Goal: Task Accomplishment & Management: Manage account settings

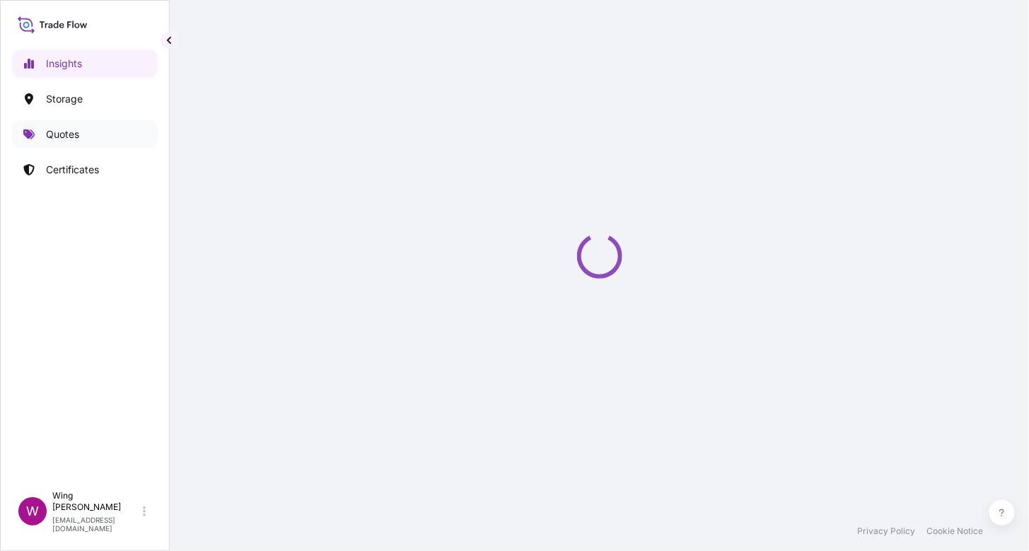
select select "2025"
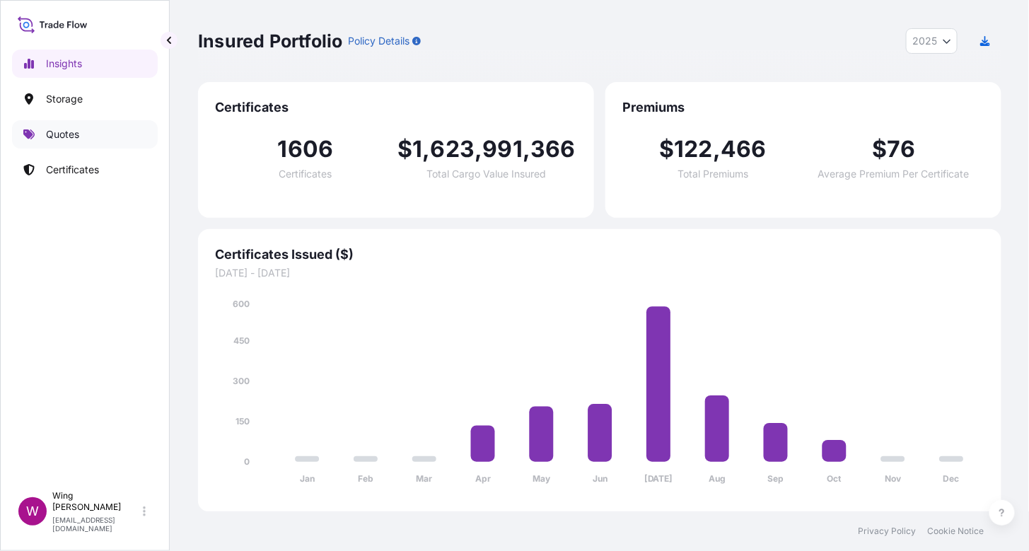
click at [56, 143] on link "Quotes" at bounding box center [85, 134] width 146 height 28
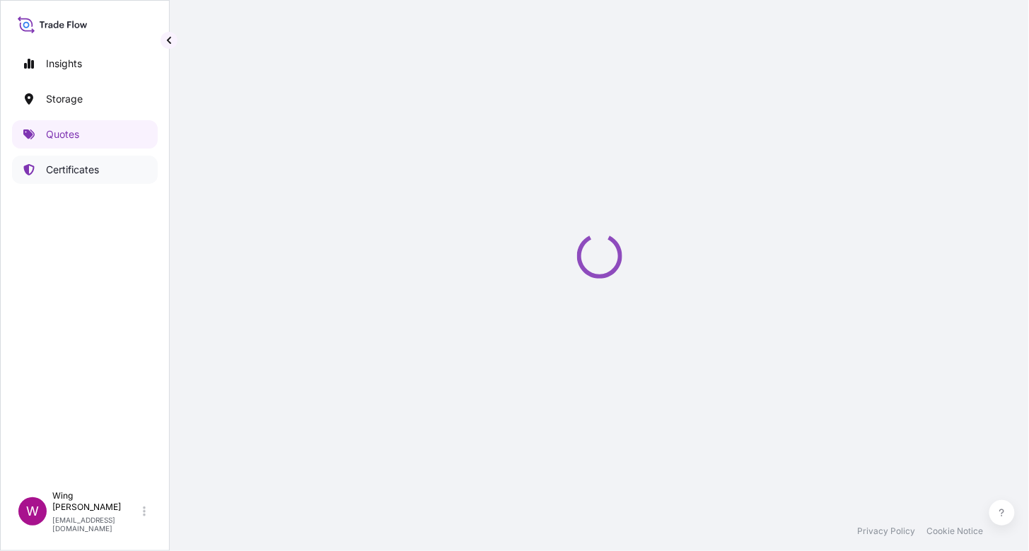
click at [64, 163] on p "Certificates" at bounding box center [72, 170] width 53 height 14
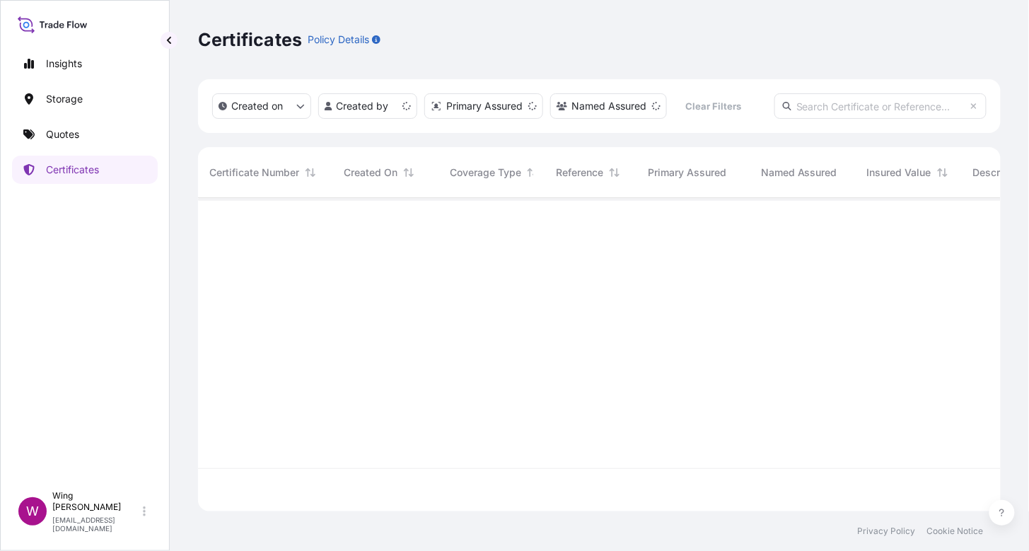
scroll to position [307, 789]
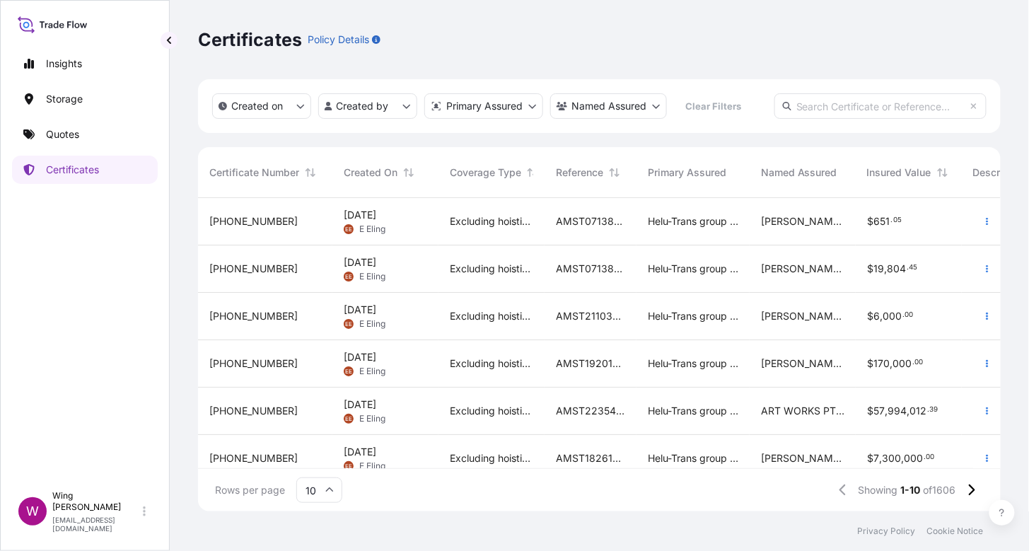
click at [803, 100] on input "text" at bounding box center [880, 105] width 212 height 25
paste input "AMIM2511148MEME"
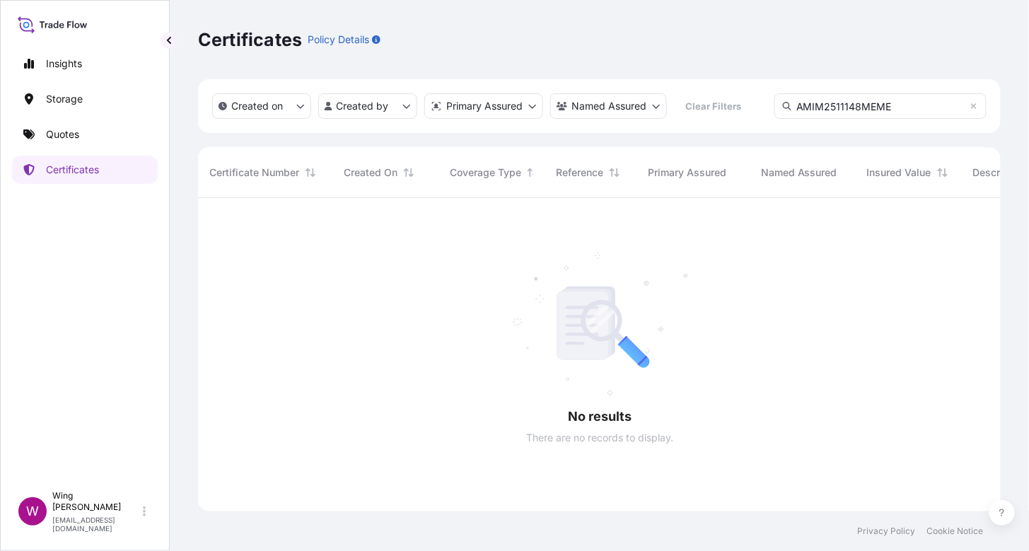
scroll to position [350, 789]
click at [807, 108] on input "AMIM2511148MEME" at bounding box center [880, 105] width 212 height 25
drag, startPoint x: 900, startPoint y: 108, endPoint x: 755, endPoint y: 99, distance: 145.2
click at [755, 99] on div "Created on Created by Primary Assured Named Assured Clear Filters AMIM2511148ME…" at bounding box center [599, 106] width 803 height 54
type input "SOTH"
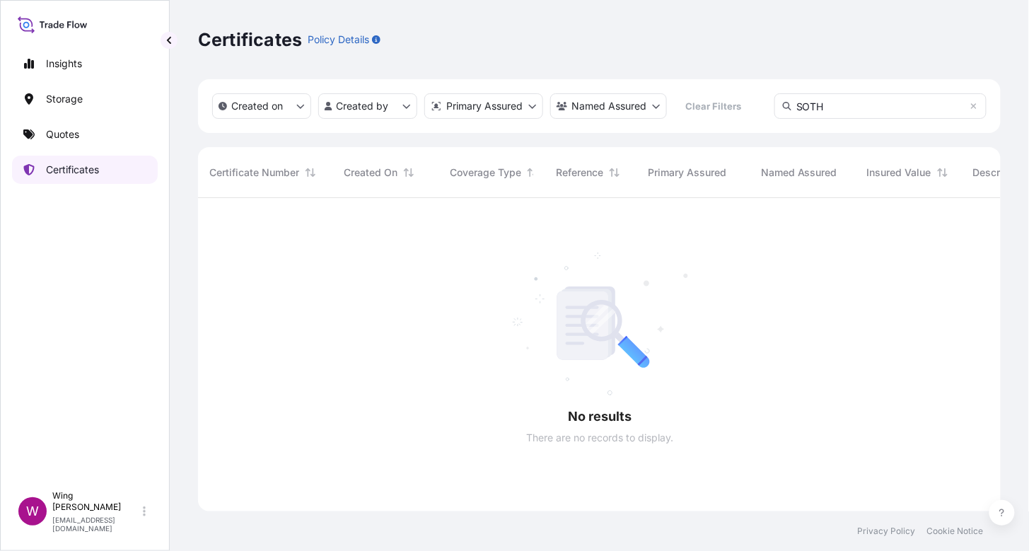
click at [76, 173] on p "Certificates" at bounding box center [72, 170] width 53 height 14
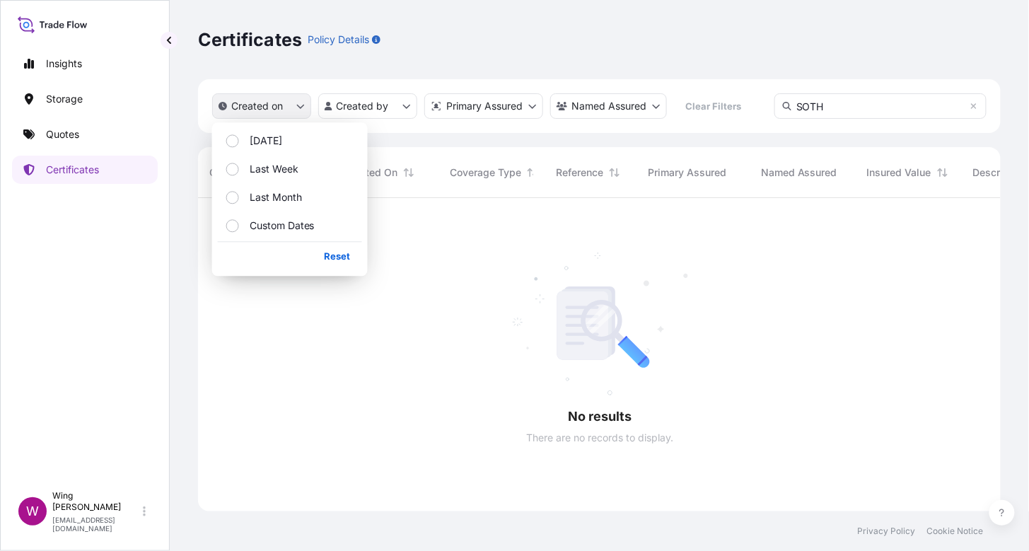
click at [295, 101] on button "Created on" at bounding box center [261, 105] width 99 height 25
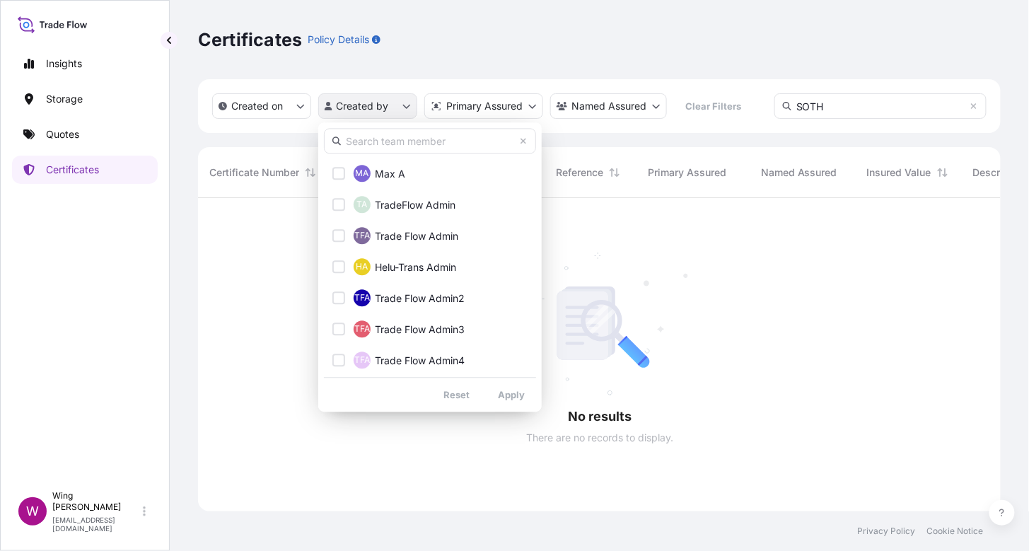
click at [385, 108] on html "Insights Storage Quotes Certificates W Wing Lee [EMAIL_ADDRESS][DOMAIN_NAME] Ce…" at bounding box center [514, 275] width 1029 height 551
click at [373, 141] on input "text" at bounding box center [430, 140] width 212 height 25
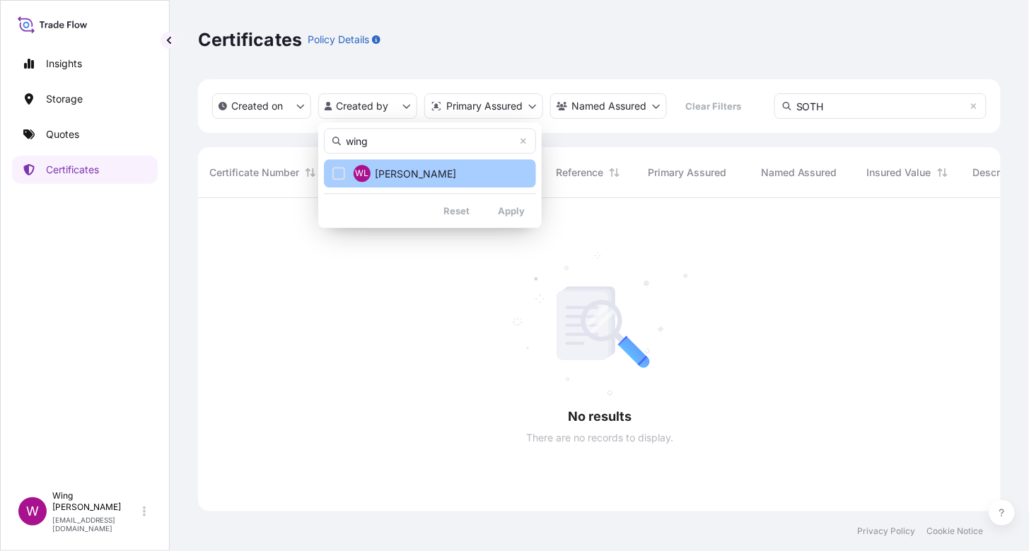
type input "wing"
click at [335, 175] on div "Select Option" at bounding box center [338, 173] width 13 height 13
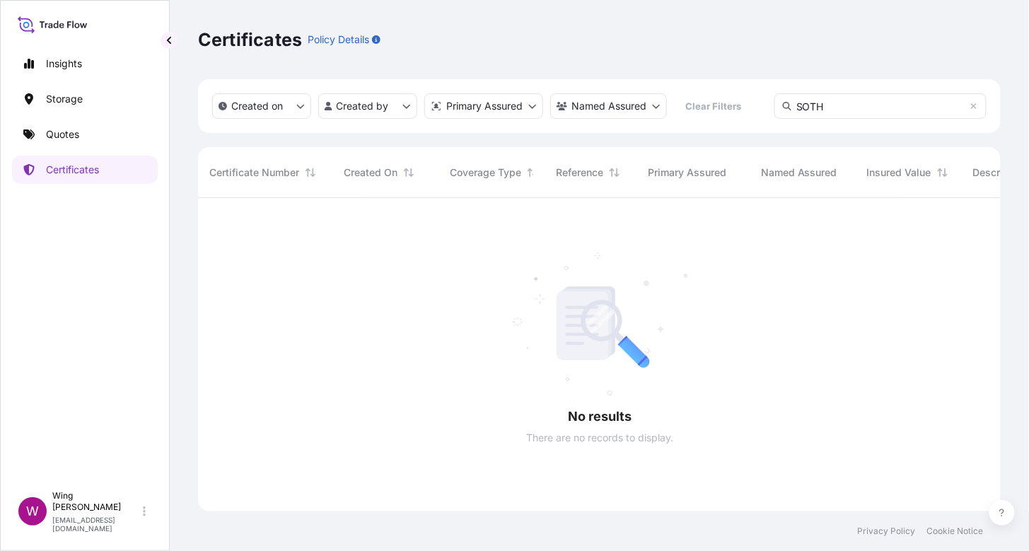
click at [538, 102] on html "Insights Storage Quotes Certificates W Wing Lee [EMAIL_ADDRESS][DOMAIN_NAME] Ce…" at bounding box center [514, 275] width 1029 height 551
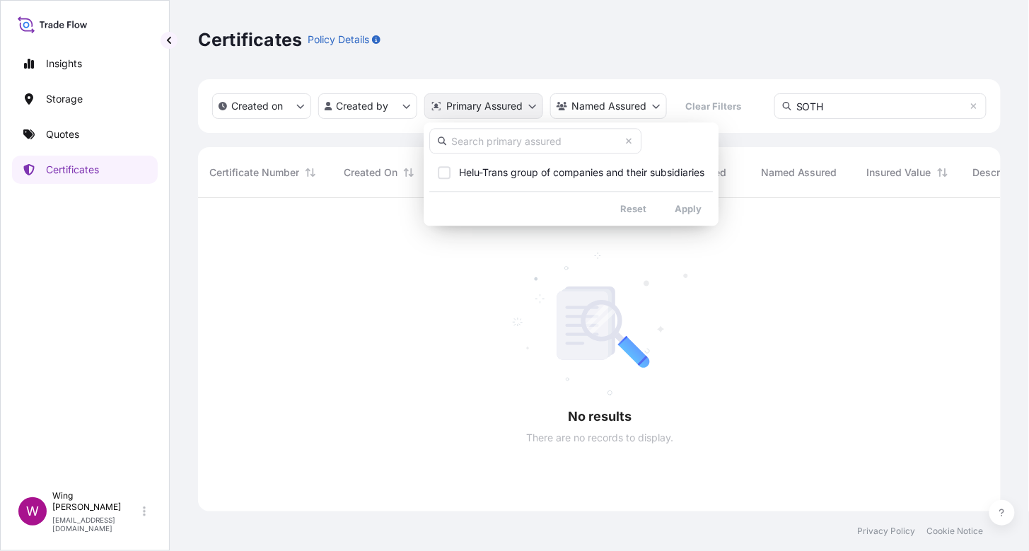
click at [533, 102] on html "Insights Storage Quotes Certificates W Wing Lee [EMAIL_ADDRESS][DOMAIN_NAME] Ce…" at bounding box center [514, 275] width 1029 height 551
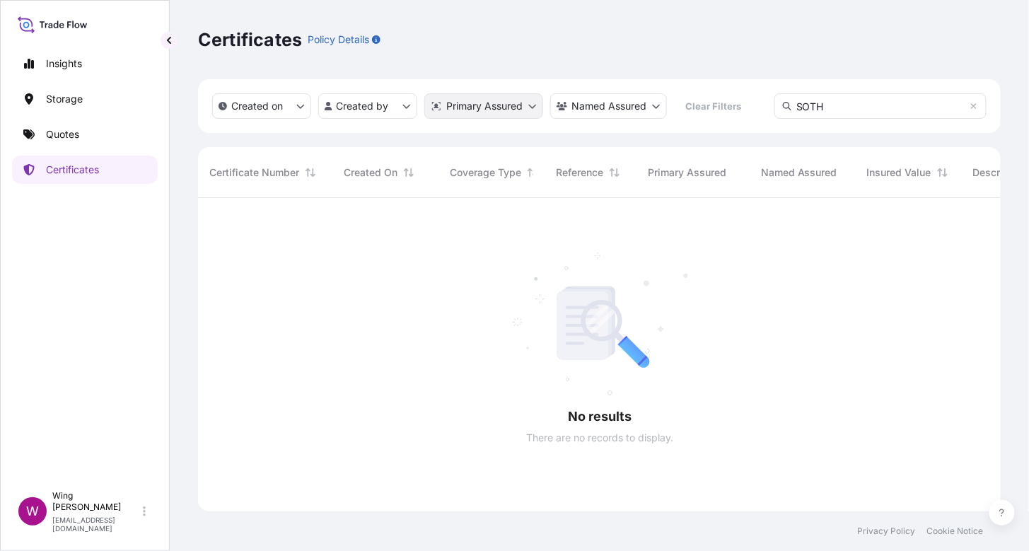
click at [533, 102] on html "Insights Storage Quotes Certificates W Wing Lee [EMAIL_ADDRESS][DOMAIN_NAME] Ce…" at bounding box center [514, 275] width 1029 height 551
click at [658, 100] on html "Insights Storage Quotes Certificates W Wing Lee [EMAIL_ADDRESS][DOMAIN_NAME] Ce…" at bounding box center [514, 275] width 1029 height 551
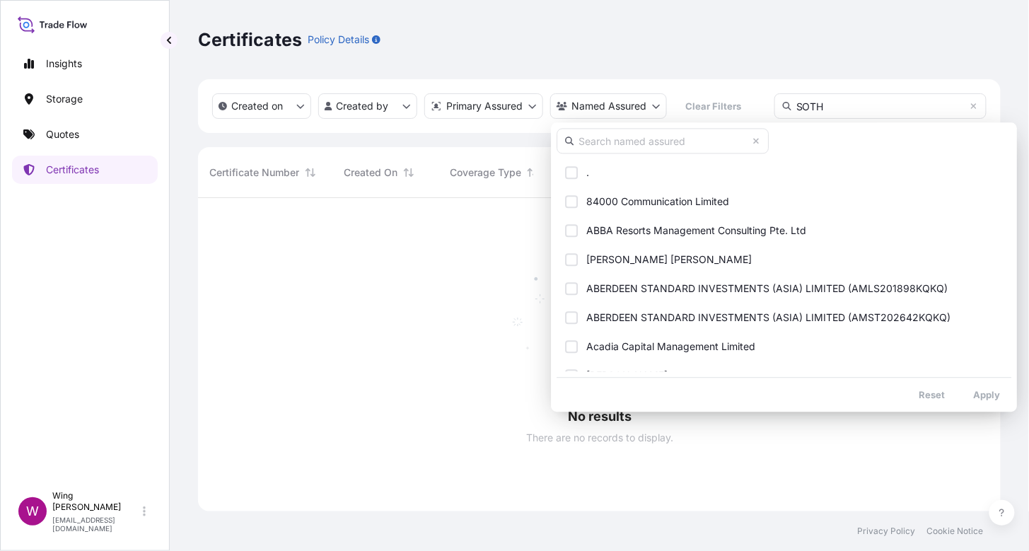
click at [632, 138] on input "text" at bounding box center [663, 140] width 212 height 25
click at [602, 143] on input "text" at bounding box center [663, 140] width 212 height 25
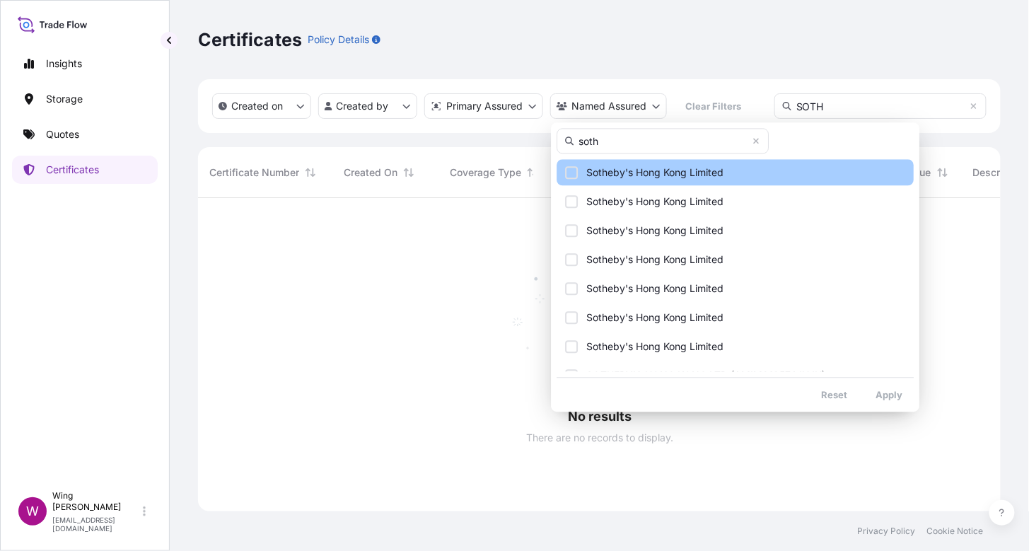
type input "soth"
click at [632, 175] on span "Sotheby's Hong Kong Limited" at bounding box center [654, 172] width 137 height 14
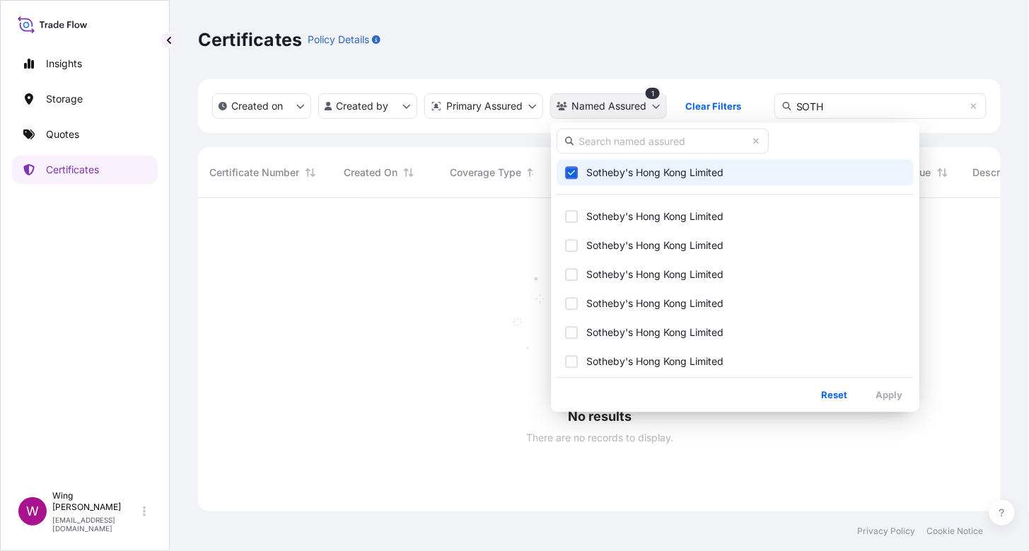
click at [633, 106] on html "Insights Storage Quotes Certificates W Wing Lee [EMAIL_ADDRESS][DOMAIN_NAME] Ce…" at bounding box center [514, 275] width 1029 height 551
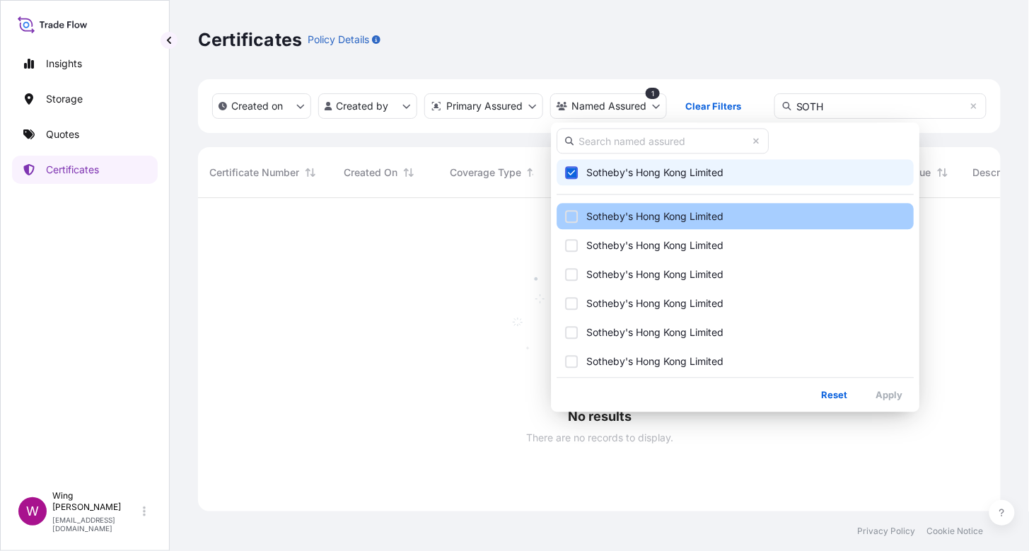
click at [570, 214] on div "Select Option" at bounding box center [571, 216] width 13 height 13
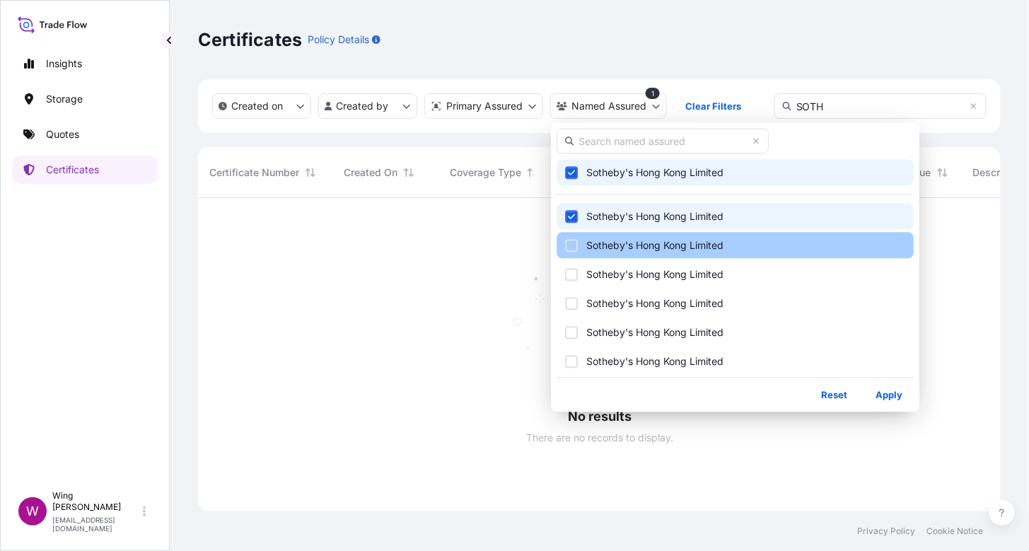
click at [576, 250] on div "Select Option" at bounding box center [571, 245] width 13 height 13
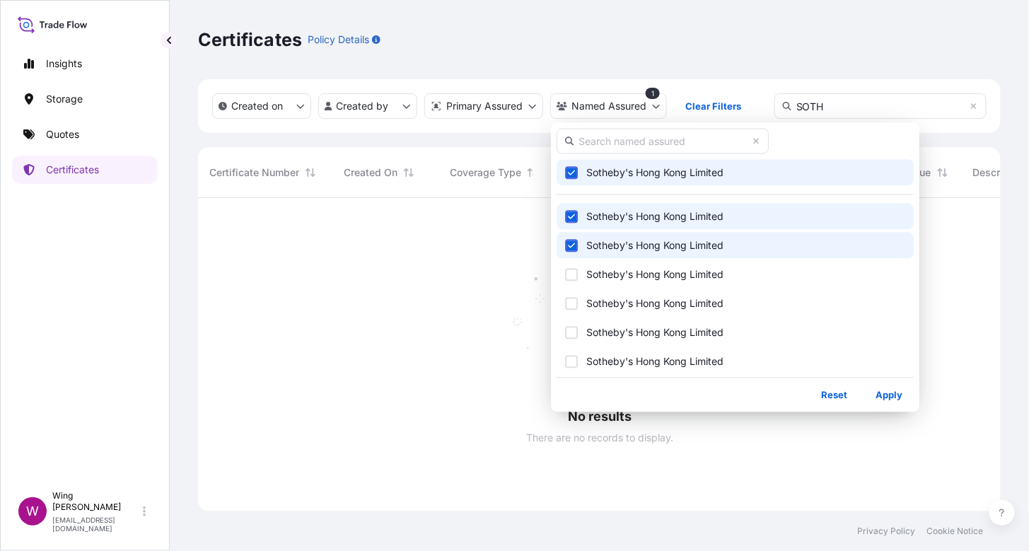
drag, startPoint x: 573, startPoint y: 272, endPoint x: 576, endPoint y: 289, distance: 16.6
click at [573, 273] on div "Select Option" at bounding box center [571, 274] width 13 height 13
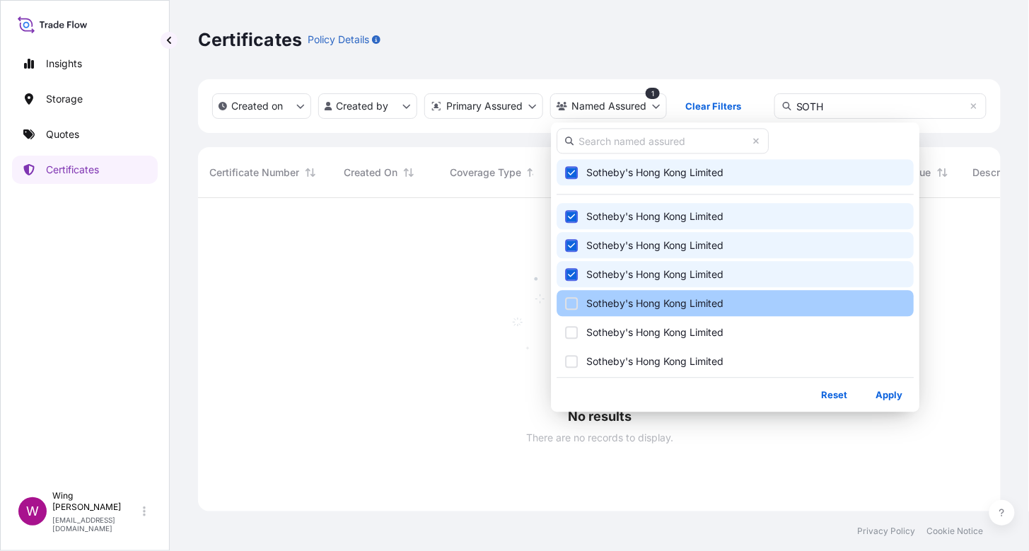
click at [575, 306] on div "Select Option" at bounding box center [571, 303] width 13 height 13
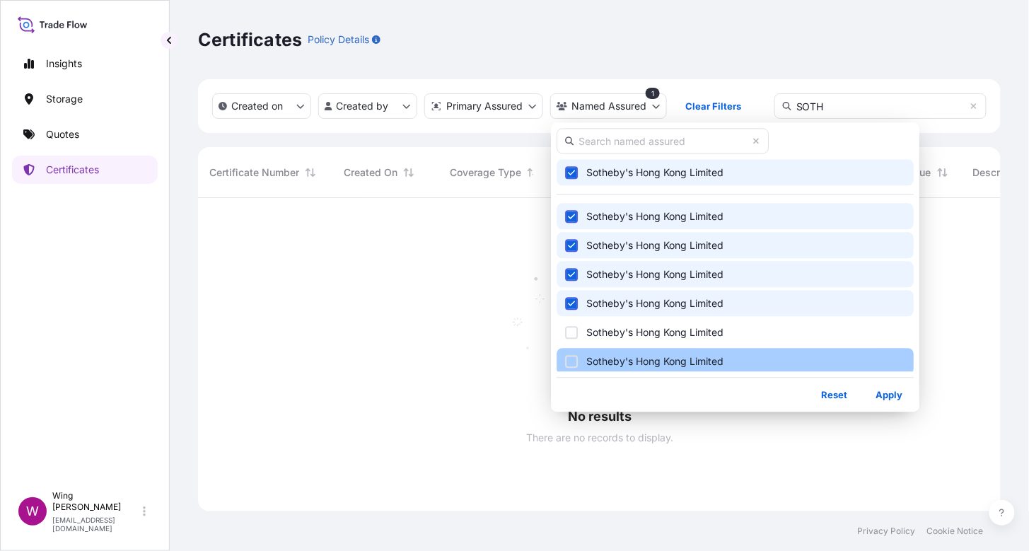
drag, startPoint x: 571, startPoint y: 337, endPoint x: 572, endPoint y: 360, distance: 23.4
click at [570, 338] on div "Select Option" at bounding box center [571, 332] width 13 height 13
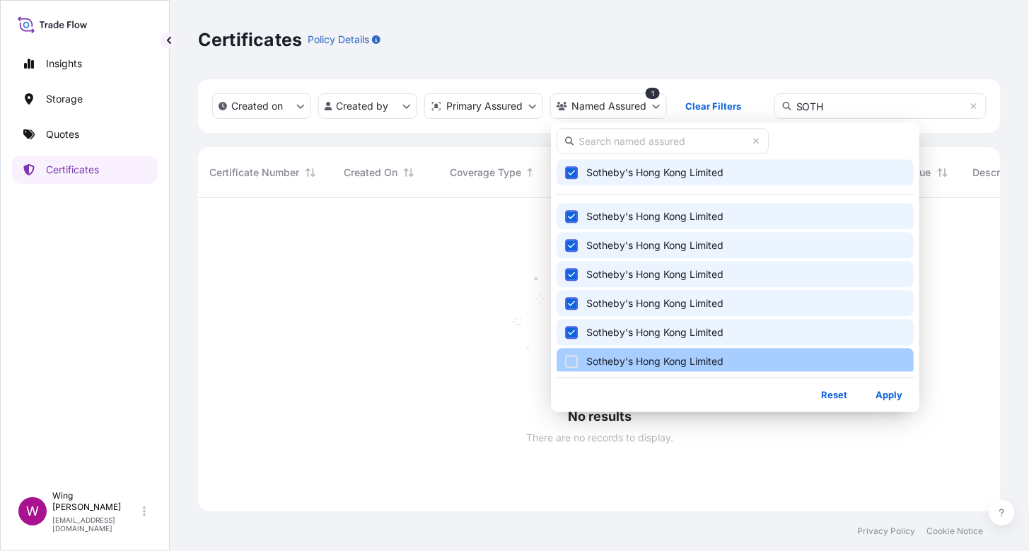
click at [572, 360] on div "Select Option" at bounding box center [571, 361] width 13 height 13
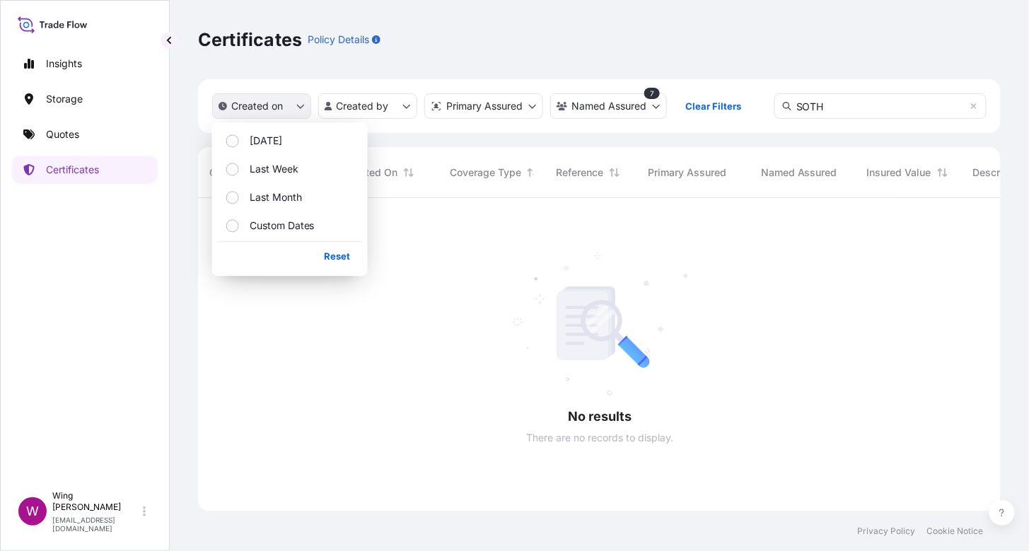
click at [270, 111] on p "Created on" at bounding box center [257, 106] width 52 height 14
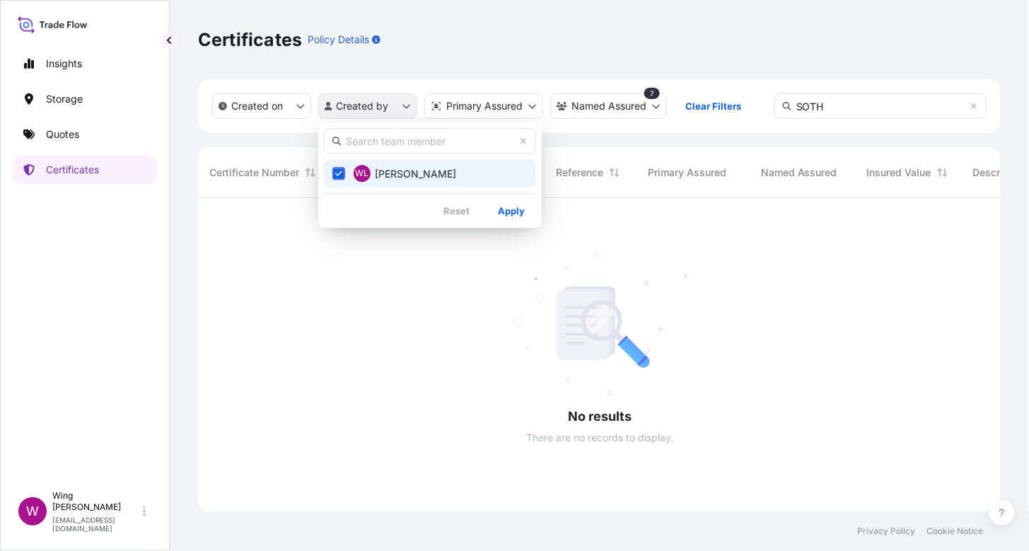
click at [371, 107] on html "Insights Storage Quotes Certificates W Wing Lee [EMAIL_ADDRESS][DOMAIN_NAME] Ce…" at bounding box center [514, 275] width 1029 height 551
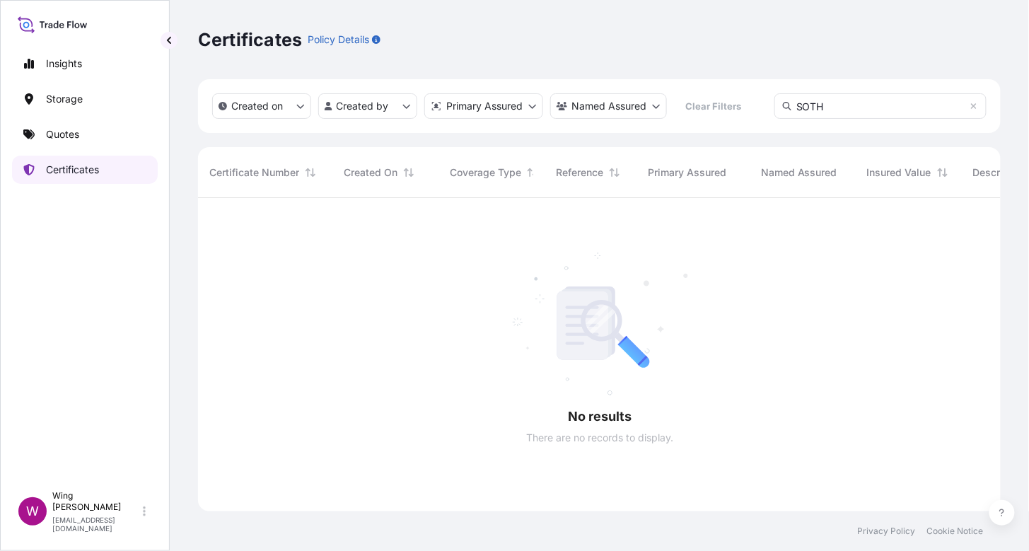
click at [75, 165] on p "Certificates" at bounding box center [72, 170] width 53 height 14
click at [974, 109] on icon at bounding box center [974, 106] width 8 height 8
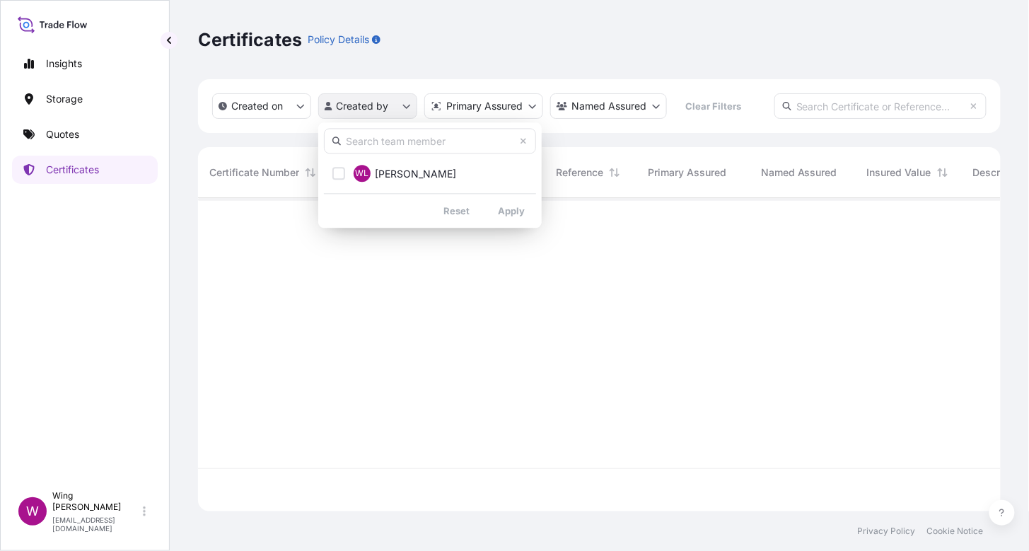
click at [413, 110] on html "Insights Storage Quotes Certificates W Wing Lee [EMAIL_ADDRESS][DOMAIN_NAME] Ce…" at bounding box center [514, 275] width 1029 height 551
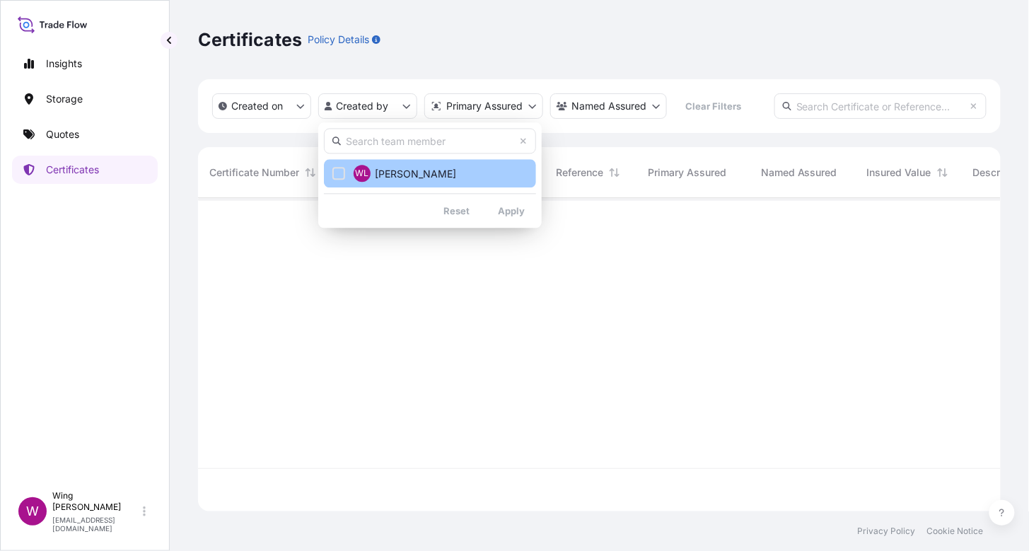
click at [347, 173] on button "[PERSON_NAME] [PERSON_NAME]" at bounding box center [430, 173] width 212 height 28
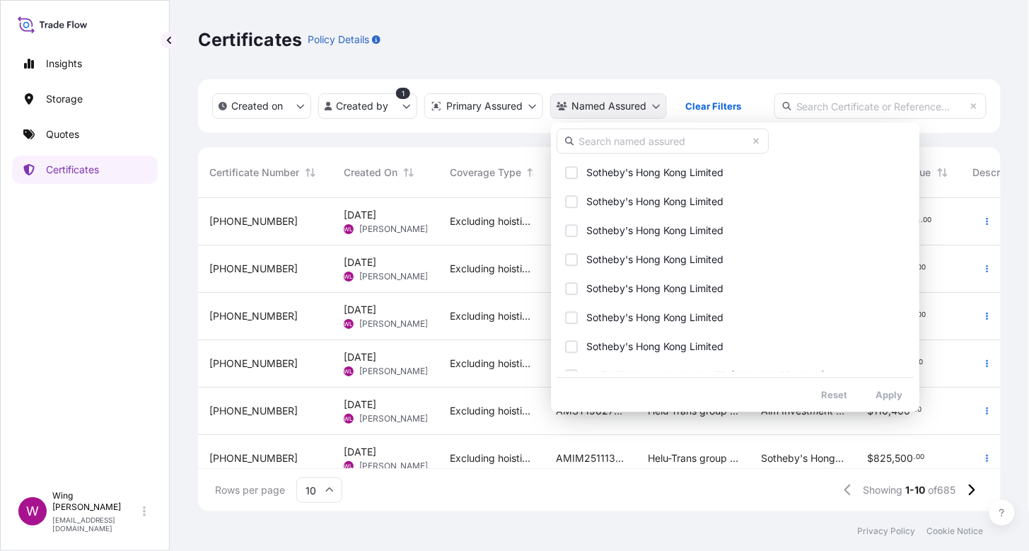
click at [649, 106] on html "Insights Storage Quotes Certificates W Wing Lee [EMAIL_ADDRESS][DOMAIN_NAME] Ce…" at bounding box center [514, 275] width 1029 height 551
click at [631, 141] on input "text" at bounding box center [663, 140] width 212 height 25
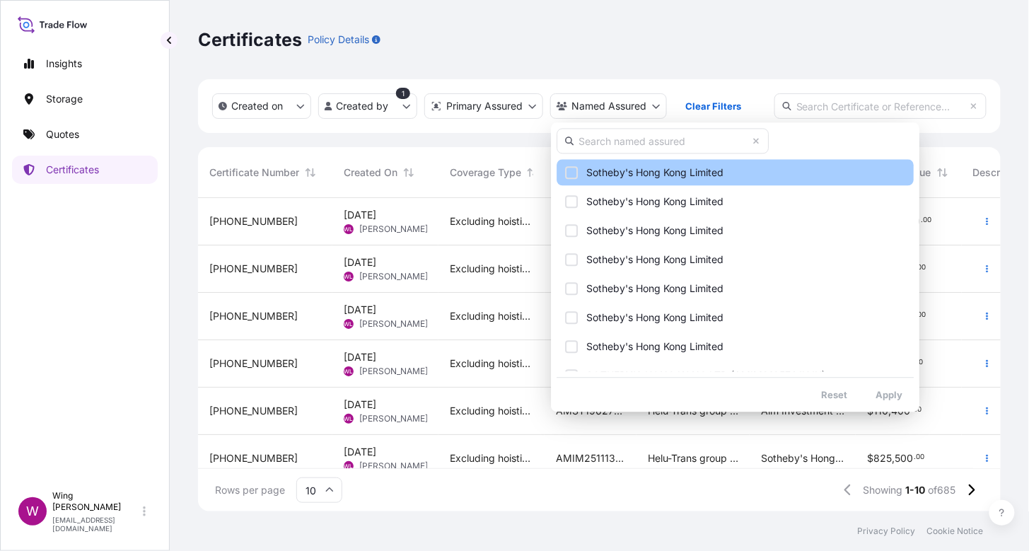
click at [575, 170] on div "Select Option" at bounding box center [571, 172] width 13 height 13
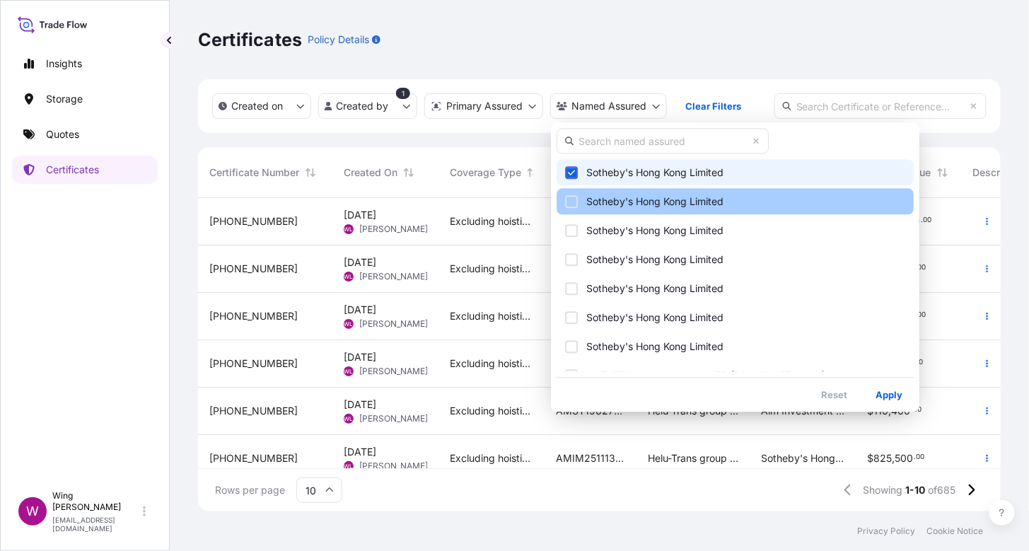
click at [572, 212] on button "Sotheby's Hong Kong Limited" at bounding box center [735, 201] width 357 height 26
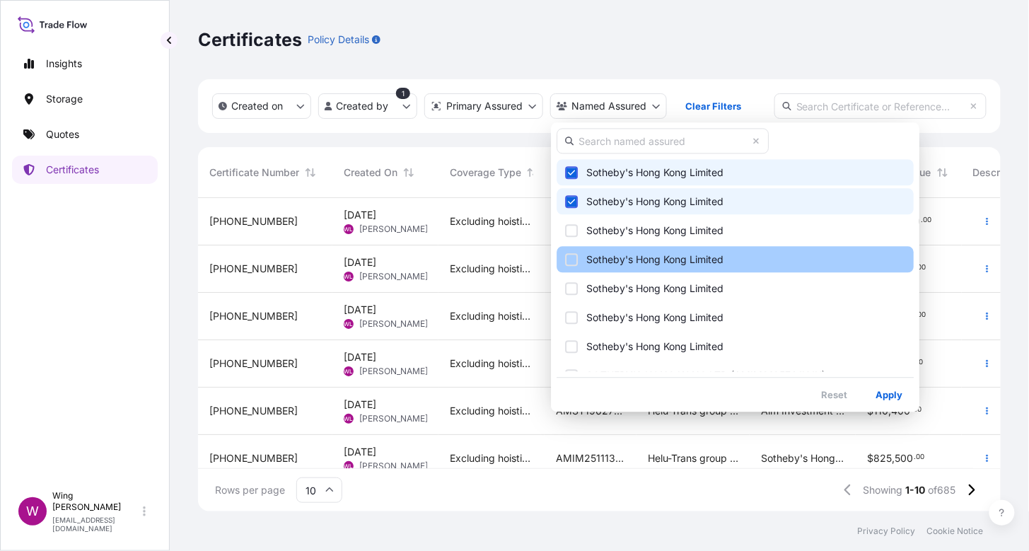
drag, startPoint x: 572, startPoint y: 236, endPoint x: 572, endPoint y: 267, distance: 31.1
click at [572, 237] on button "Sotheby's Hong Kong Limited" at bounding box center [735, 230] width 357 height 26
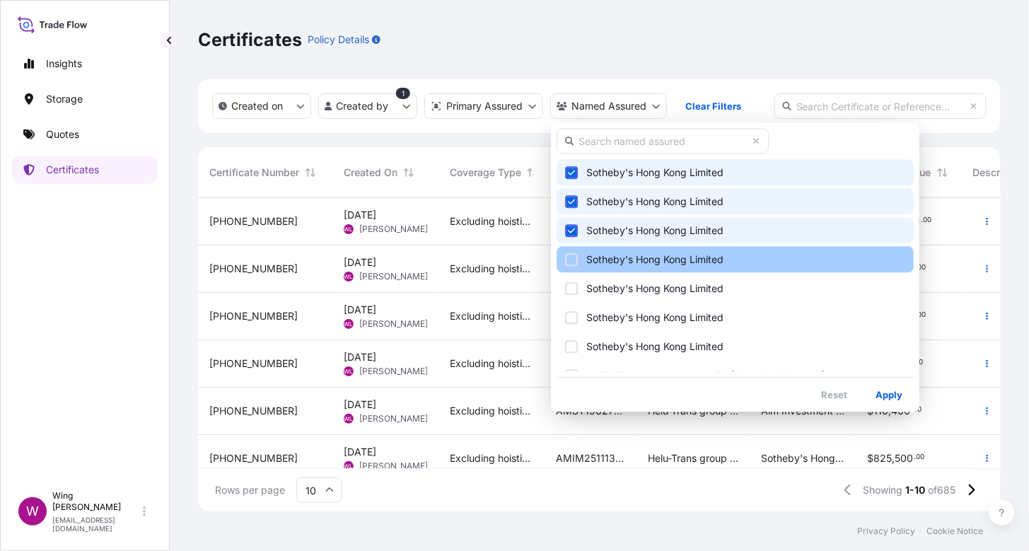
click at [572, 268] on button "Sotheby's Hong Kong Limited" at bounding box center [735, 259] width 357 height 26
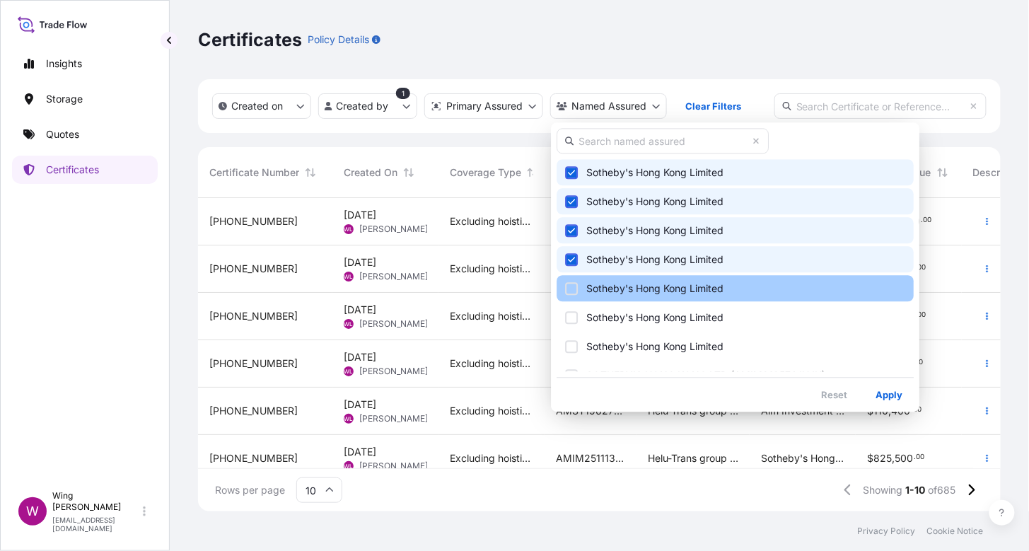
click at [569, 289] on div "Select Option" at bounding box center [571, 288] width 13 height 13
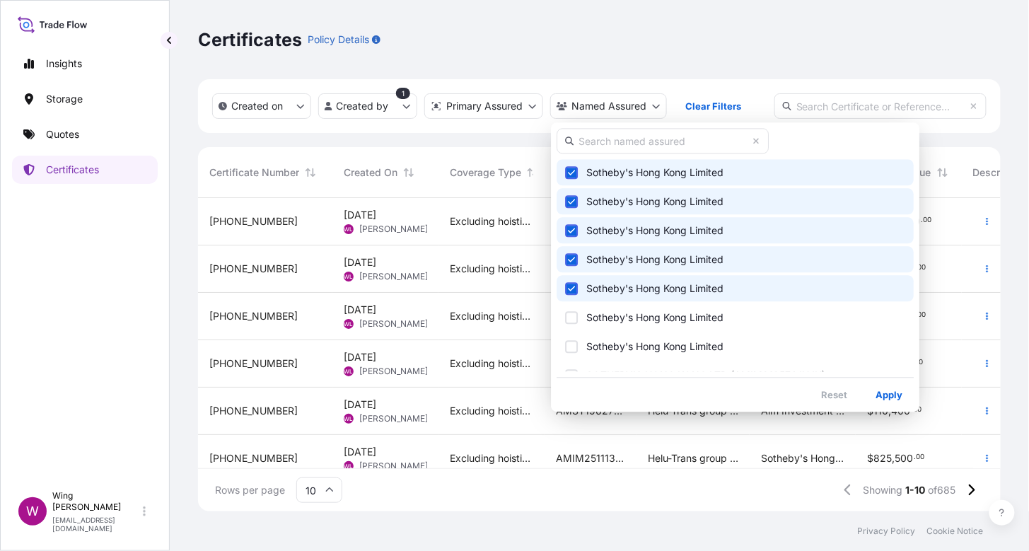
scroll to position [93, 0]
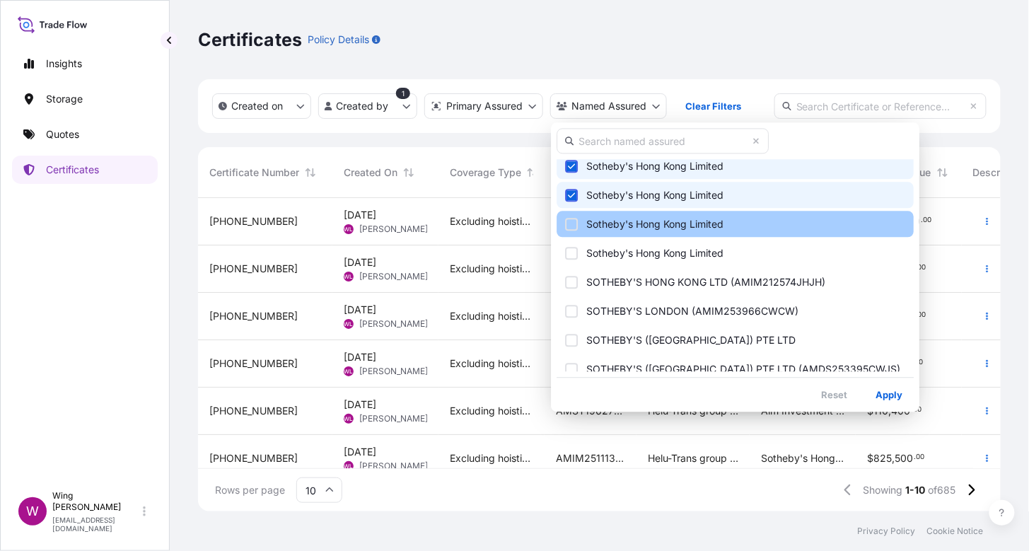
click at [565, 219] on div "Select Option" at bounding box center [571, 224] width 13 height 13
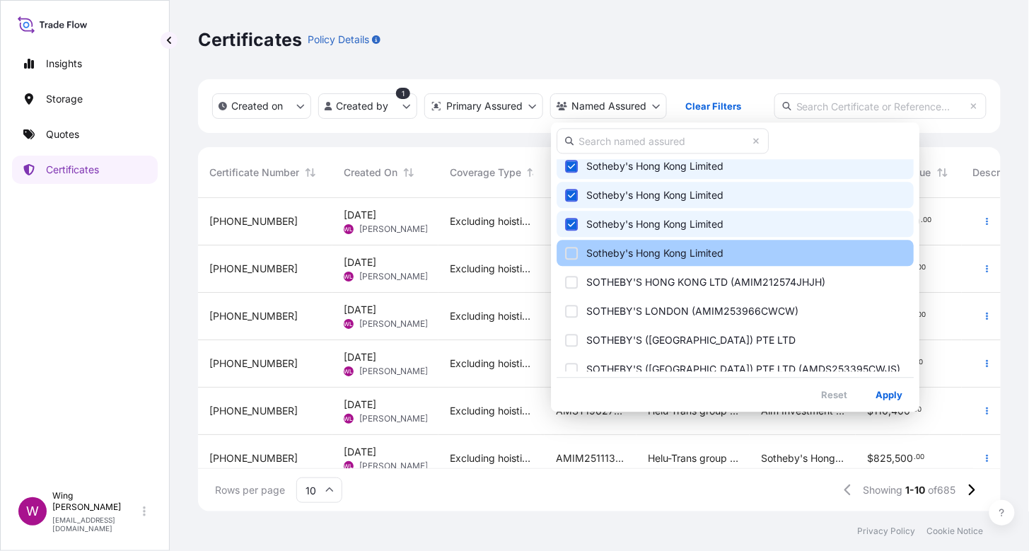
click at [569, 251] on div "Select Option" at bounding box center [571, 253] width 13 height 13
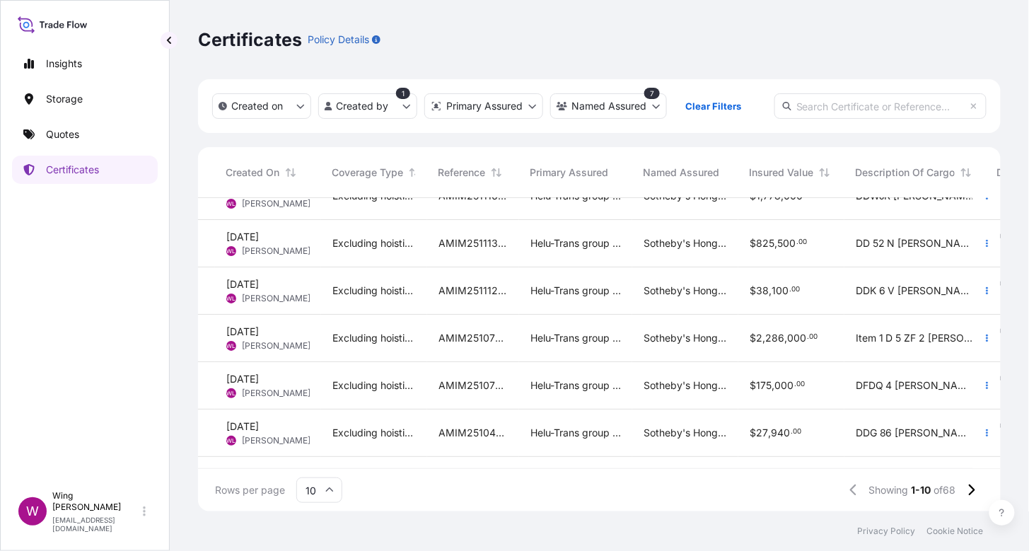
scroll to position [0, 117]
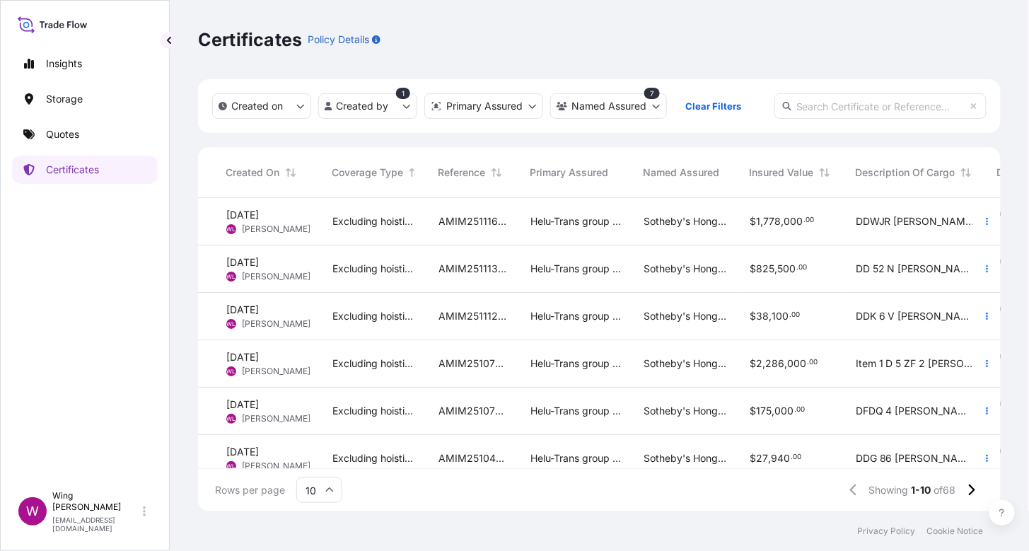
click at [511, 494] on div "Rows per page 10 Showing 1-10 of 68" at bounding box center [599, 490] width 803 height 42
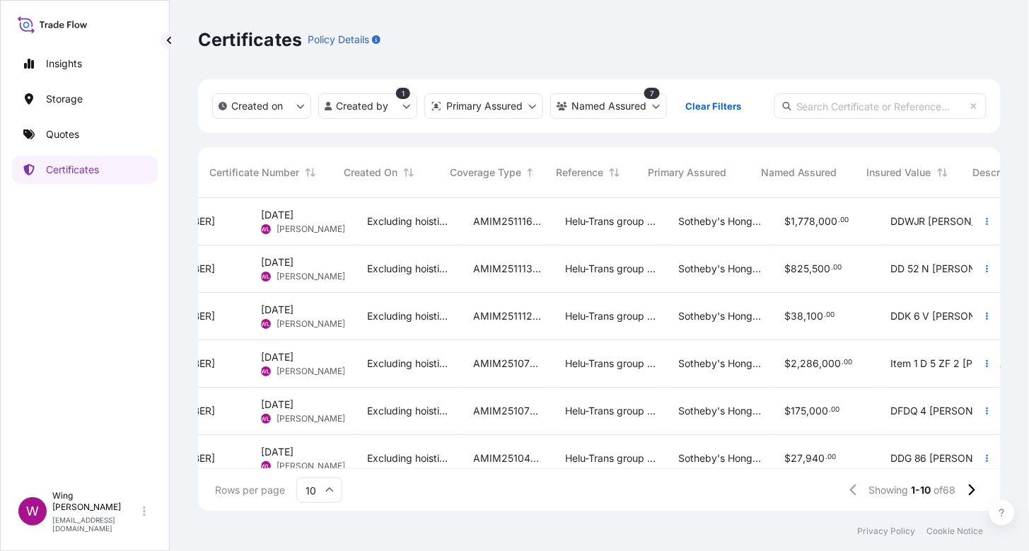
scroll to position [0, 0]
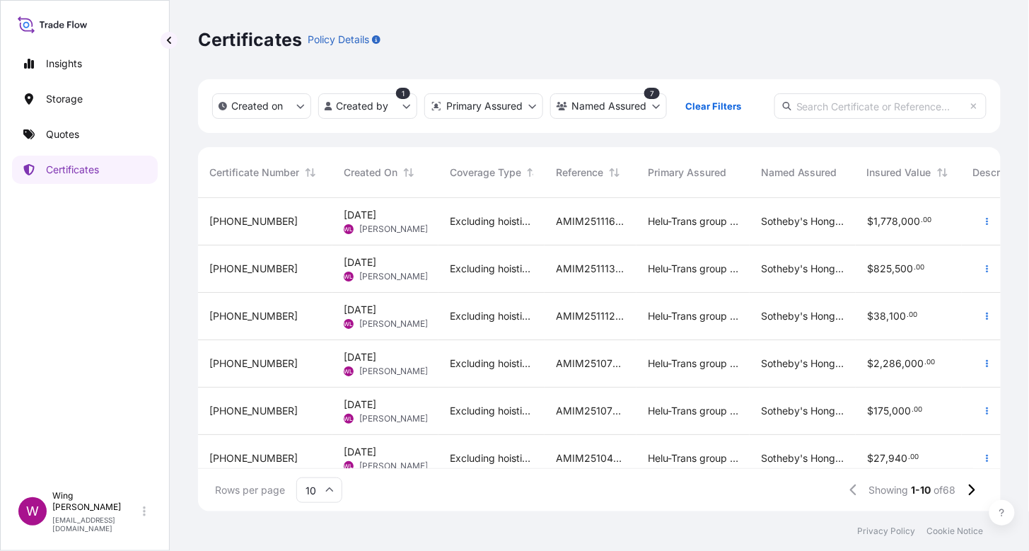
click at [376, 218] on span "[DATE]" at bounding box center [360, 215] width 33 height 14
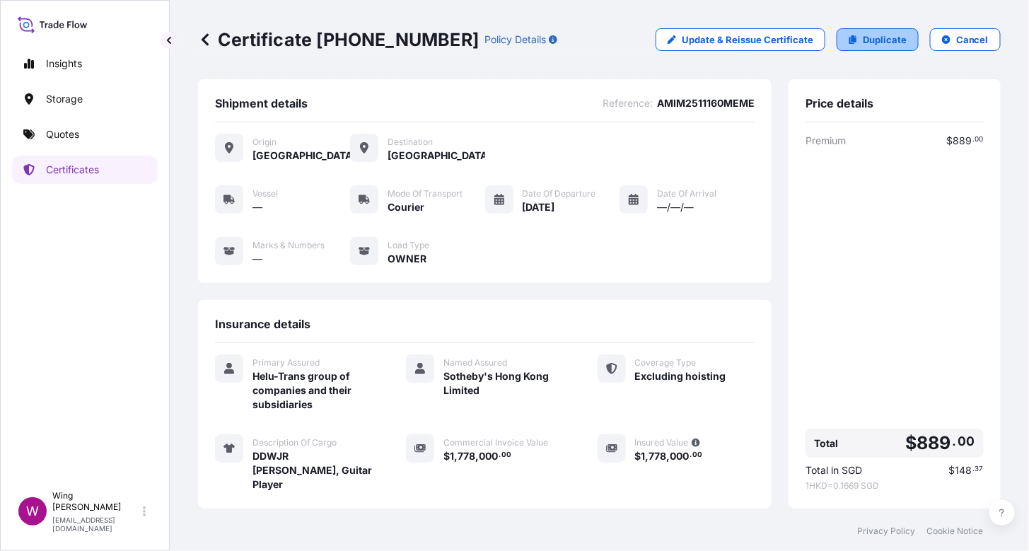
click at [866, 42] on p "Duplicate" at bounding box center [885, 40] width 44 height 14
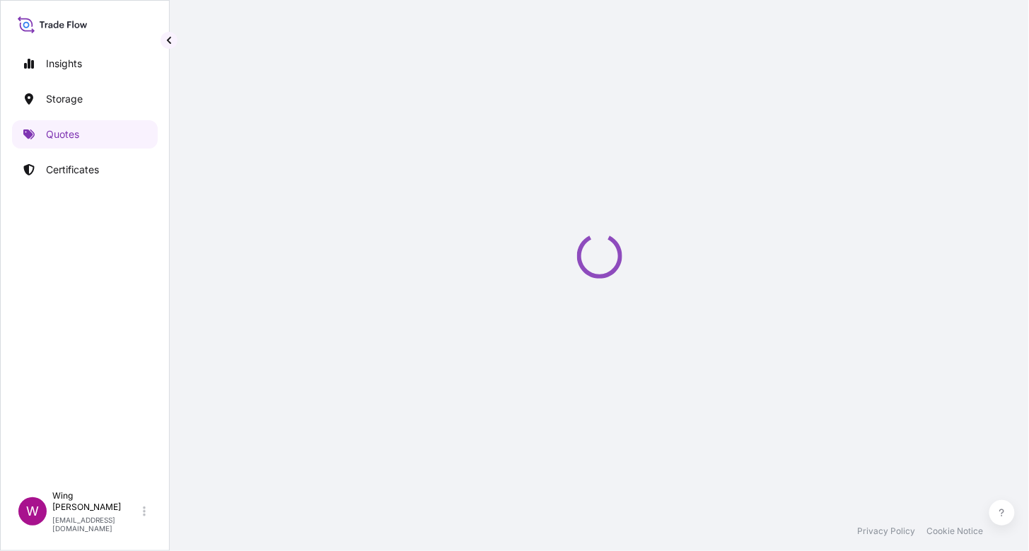
select select "COURIER"
select select "Transit"
select select "[GEOGRAPHIC_DATA]"
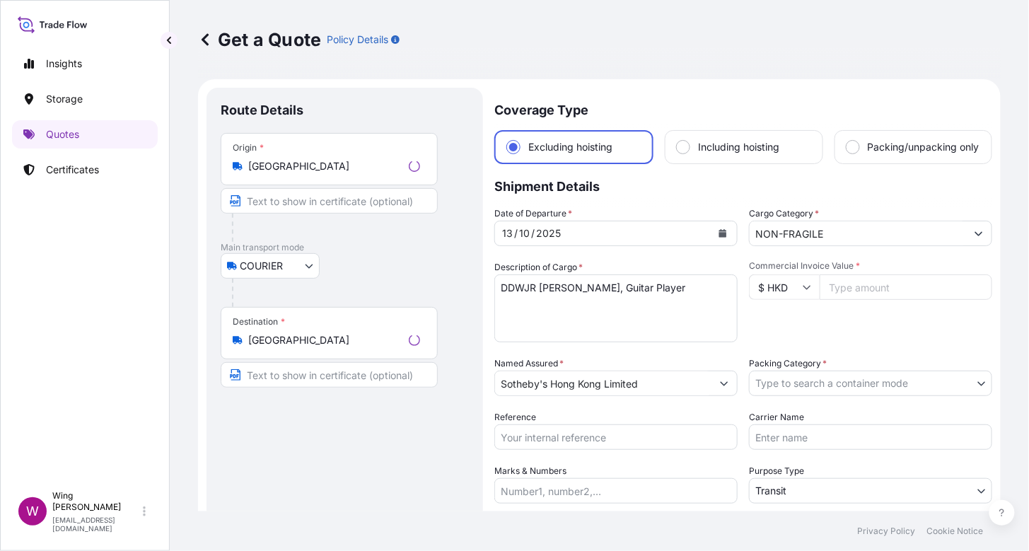
scroll to position [22, 0]
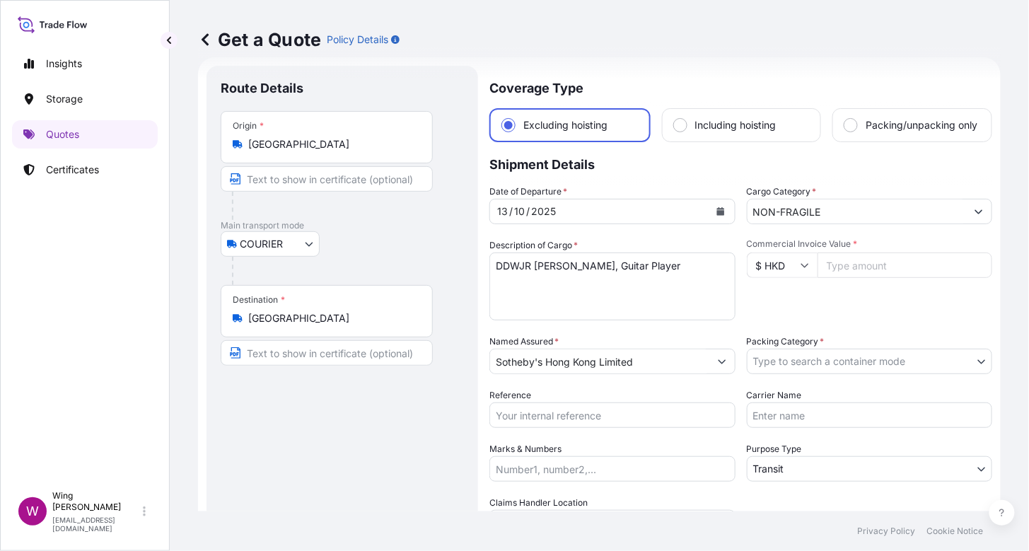
click at [279, 237] on body "Insights Storage Quotes Certificates W Wing Lee [EMAIL_ADDRESS][DOMAIN_NAME] Ge…" at bounding box center [514, 275] width 1029 height 551
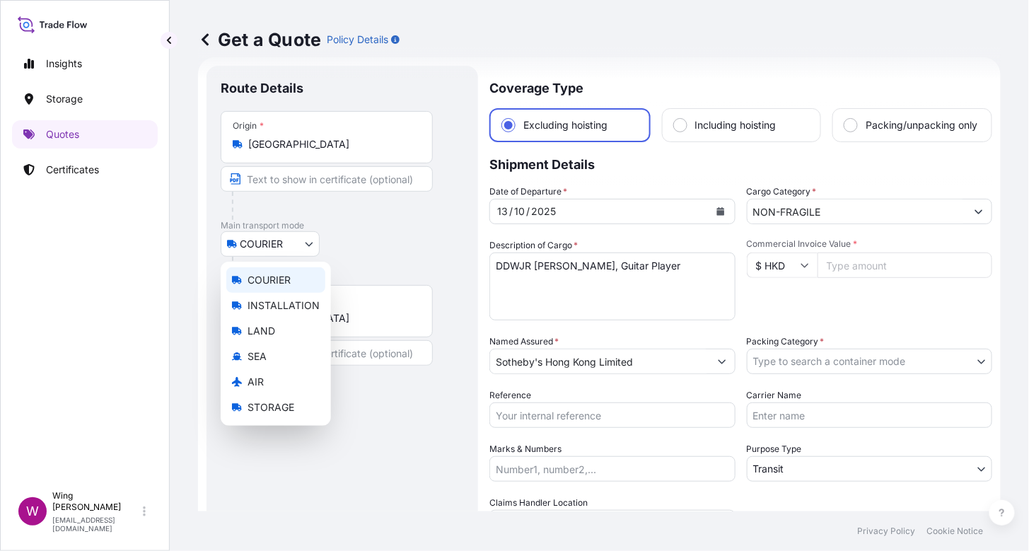
click at [271, 274] on span "COURIER" at bounding box center [269, 280] width 43 height 14
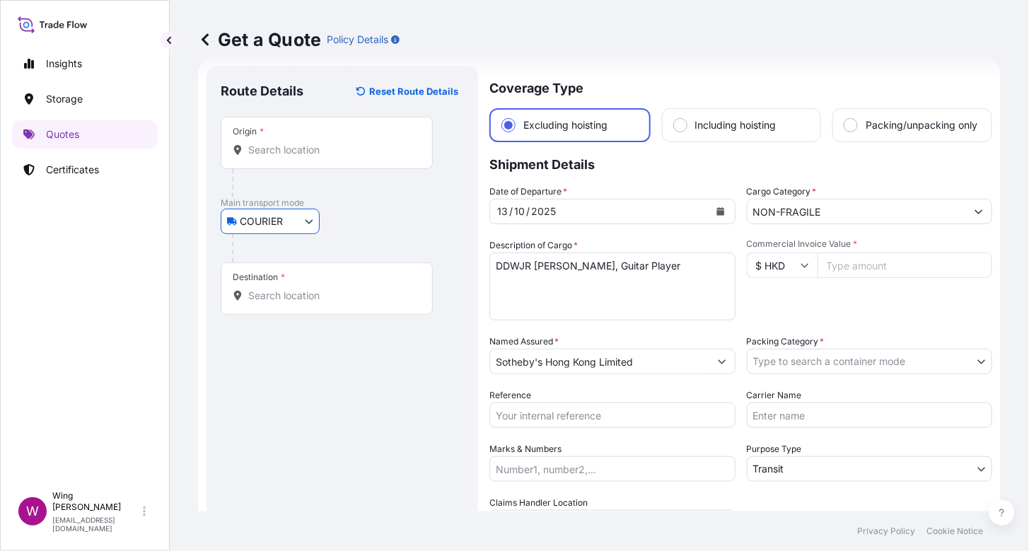
click at [300, 146] on input "Origin *" at bounding box center [331, 150] width 167 height 14
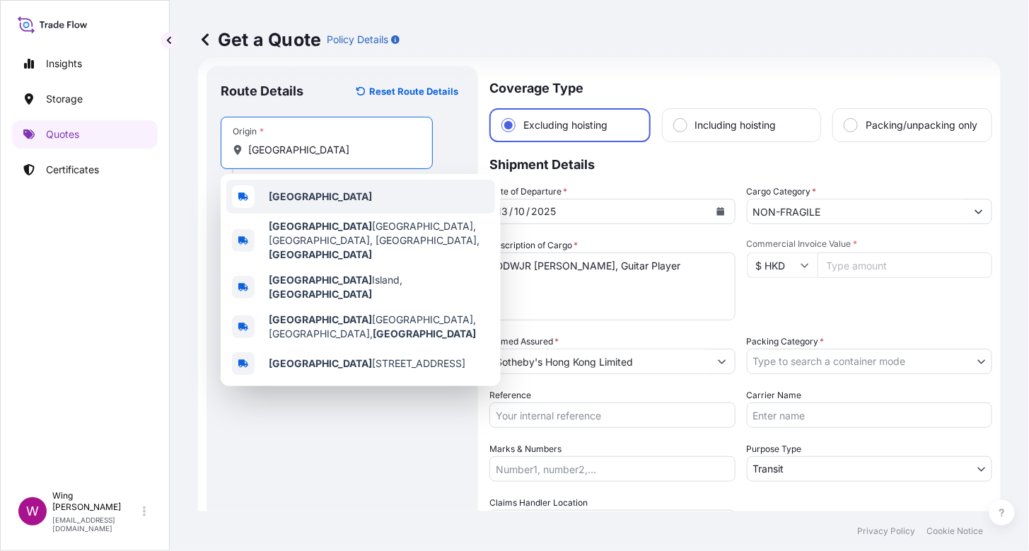
click at [281, 202] on span "[GEOGRAPHIC_DATA]" at bounding box center [320, 197] width 103 height 14
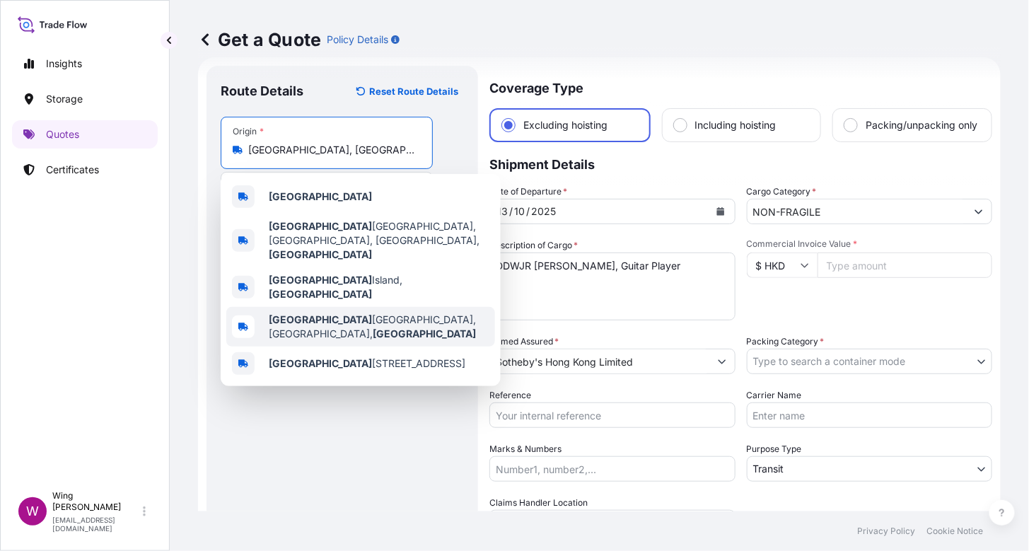
paste input "[GEOGRAPHIC_DATA]"
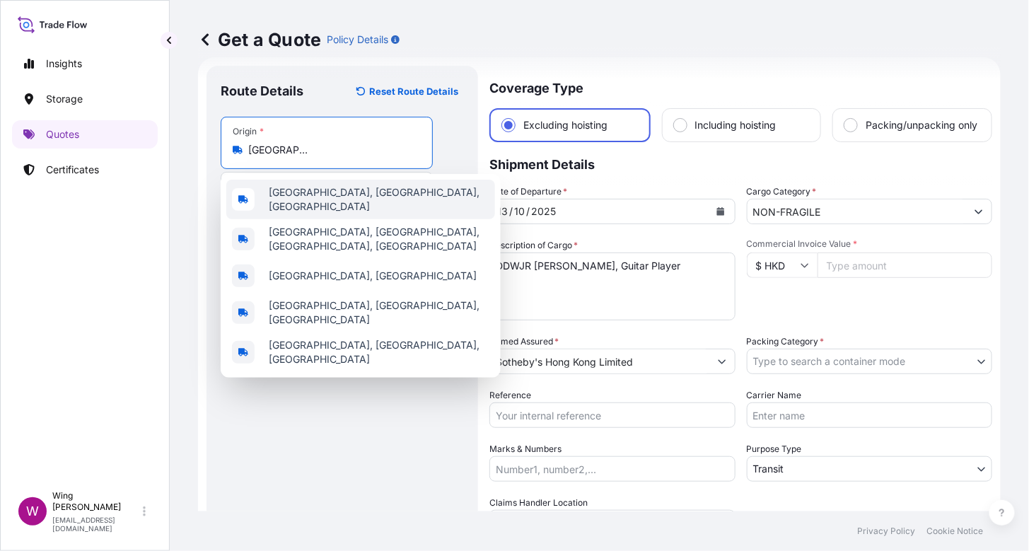
scroll to position [0, 108]
drag, startPoint x: 259, startPoint y: 148, endPoint x: 490, endPoint y: 147, distance: 231.3
click at [490, 147] on form "Route Details Reset Route Details Place of loading Road / Inland Road / Inland …" at bounding box center [599, 353] width 803 height 592
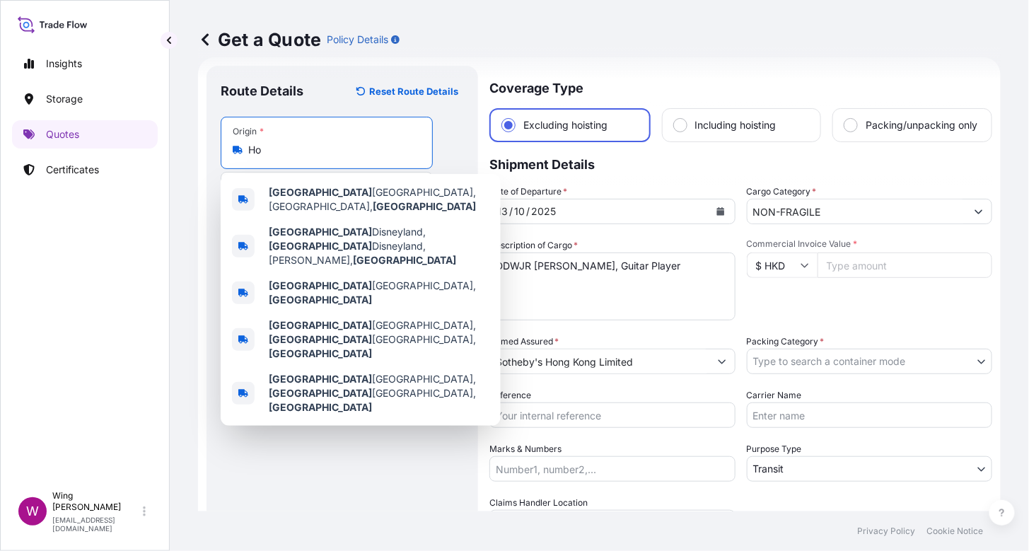
type input "H"
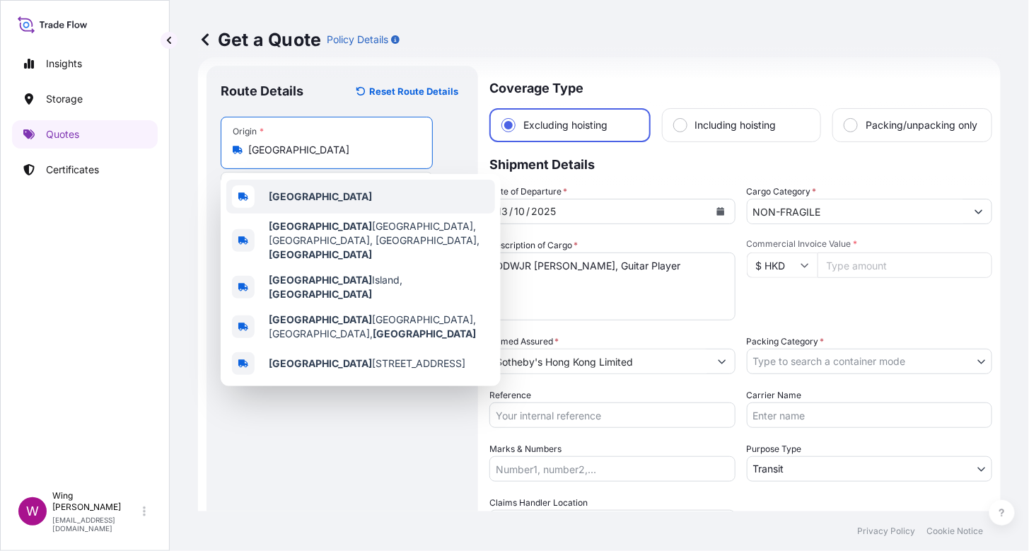
click at [270, 196] on b "[GEOGRAPHIC_DATA]" at bounding box center [320, 196] width 103 height 12
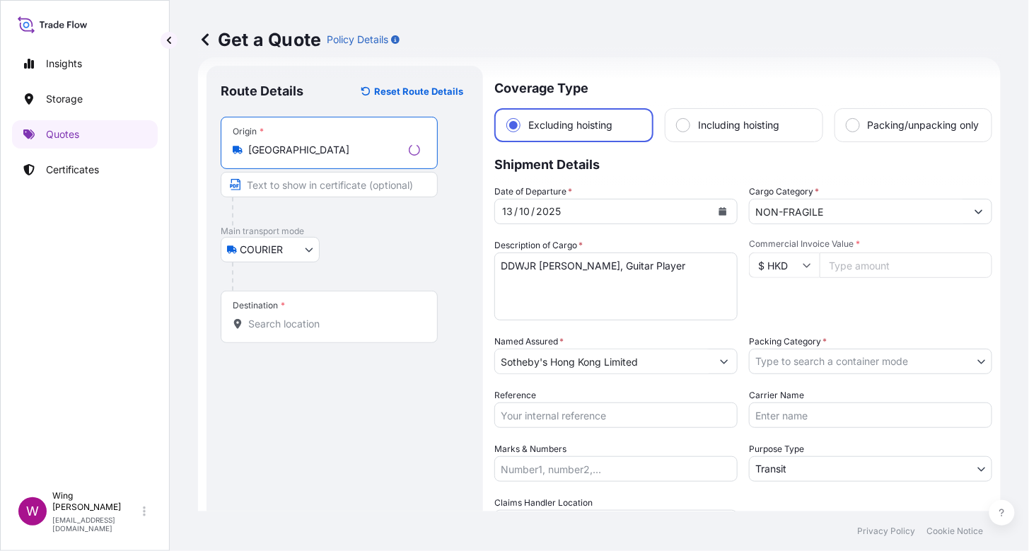
type input "[GEOGRAPHIC_DATA]"
click at [278, 318] on input "Destination *" at bounding box center [334, 324] width 172 height 14
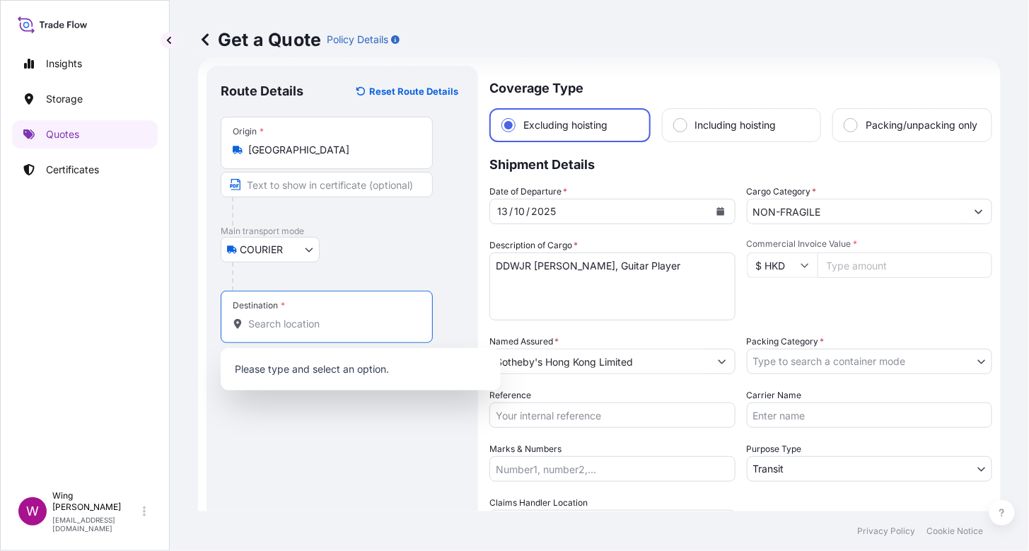
paste input "[GEOGRAPHIC_DATA]"
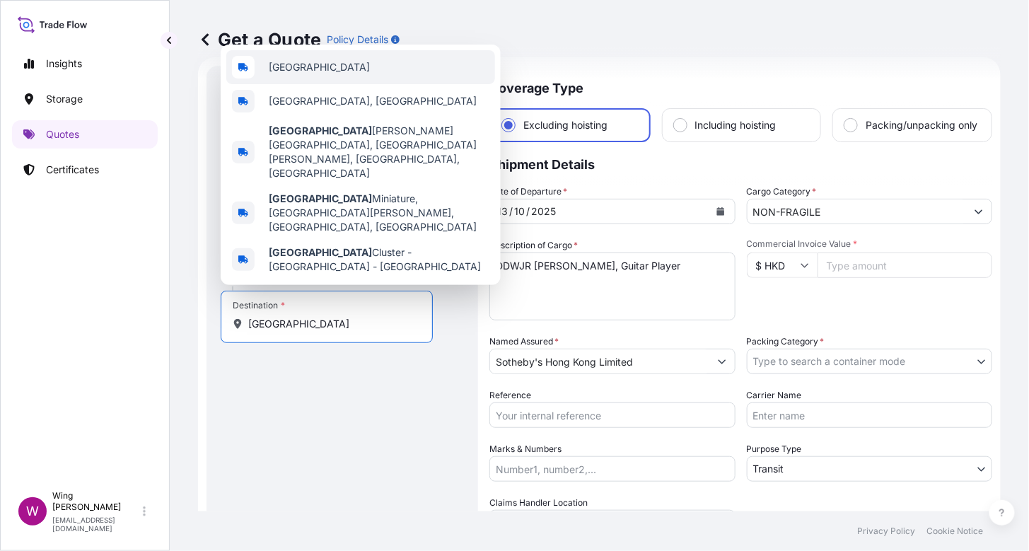
click at [286, 74] on span "[GEOGRAPHIC_DATA]" at bounding box center [319, 67] width 101 height 14
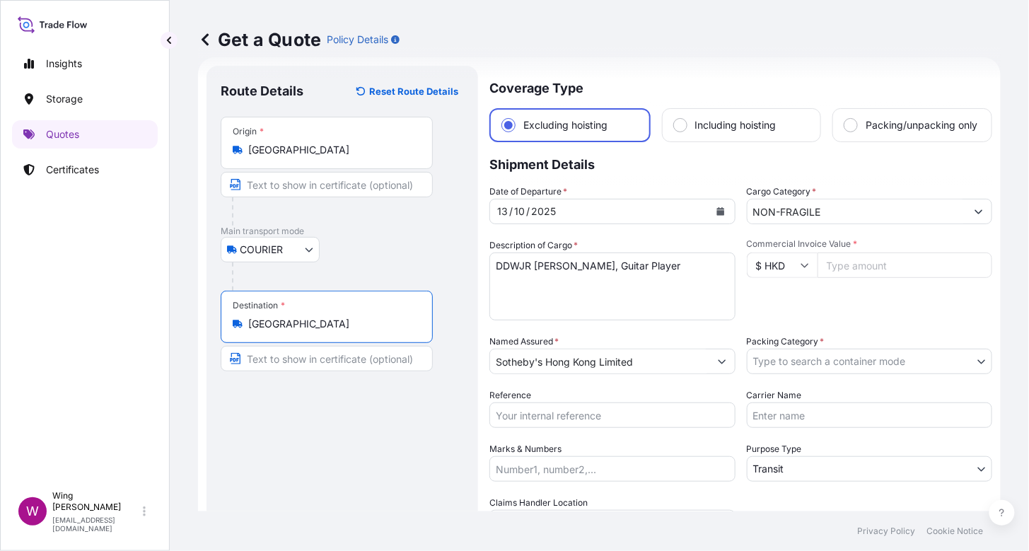
type input "[GEOGRAPHIC_DATA]"
click at [641, 185] on p "Shipment Details" at bounding box center [740, 163] width 503 height 42
click at [556, 301] on textarea "DDWJR [PERSON_NAME], Guitar Player" at bounding box center [612, 286] width 246 height 68
drag, startPoint x: 685, startPoint y: 281, endPoint x: 462, endPoint y: 276, distance: 222.9
click at [462, 276] on form "Route Details Reset Route Details Place of loading Road / Inland Road / Inland …" at bounding box center [599, 353] width 803 height 592
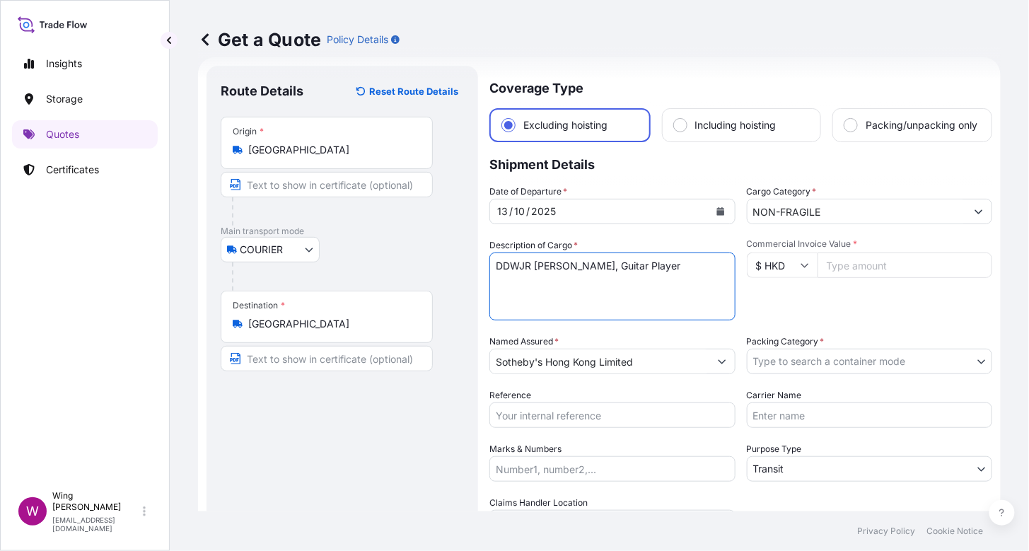
paste textarea "KDC, [PERSON_NAME], The Bath"
type textarea "DDKDC, [PERSON_NAME], The Bath"
click at [560, 312] on textarea "DDWJR [PERSON_NAME], Guitar Player" at bounding box center [612, 286] width 246 height 68
click at [851, 277] on input "Commercial Invoice Value *" at bounding box center [905, 264] width 175 height 25
paste input "1905000.00"
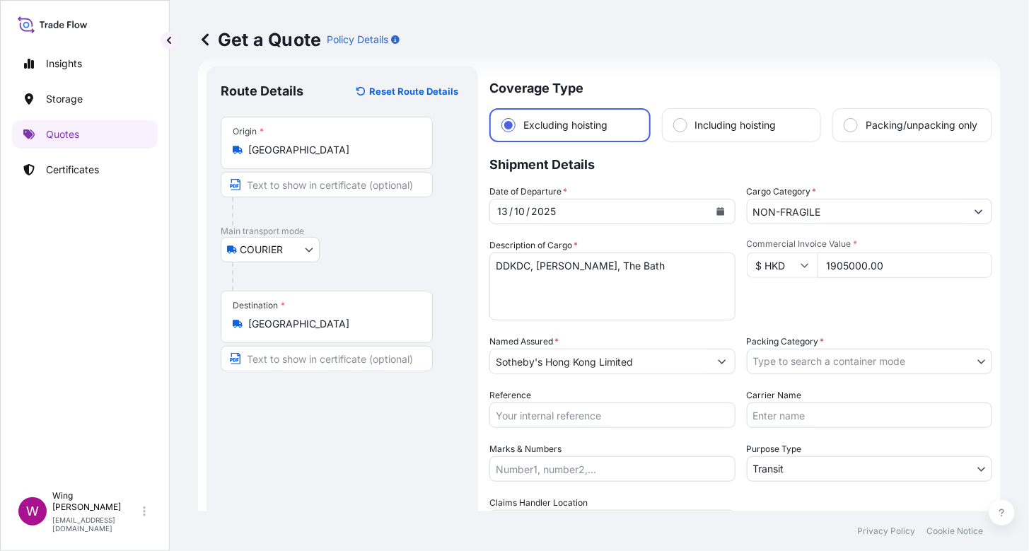
type input "1905000.00"
click at [516, 318] on textarea "DDWJR [PERSON_NAME], Guitar Player" at bounding box center [612, 286] width 246 height 68
click at [786, 375] on body "Insights Storage Quotes Certificates W Wing Lee [EMAIL_ADDRESS][DOMAIN_NAME] Ge…" at bounding box center [514, 275] width 1029 height 551
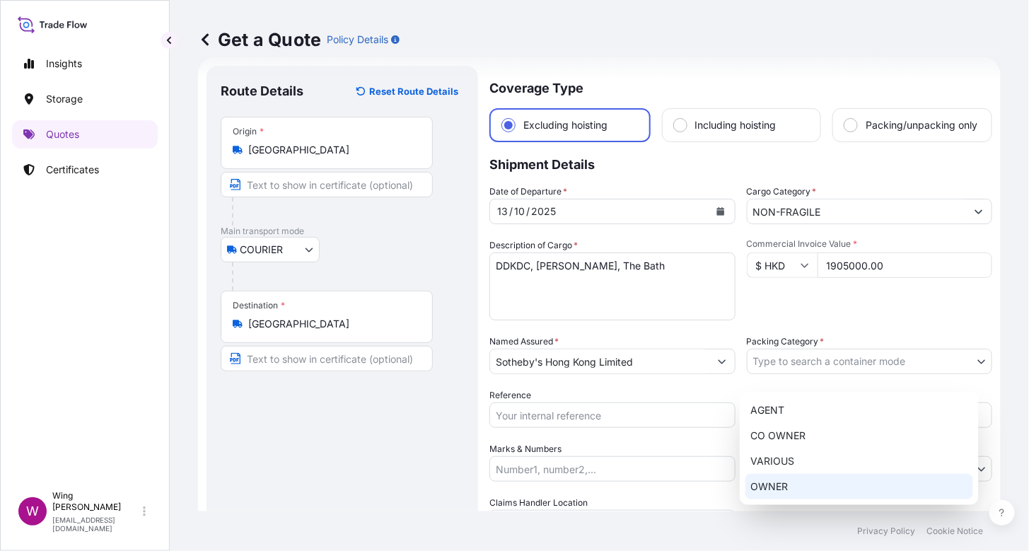
click at [800, 478] on div "OWNER" at bounding box center [859, 486] width 228 height 25
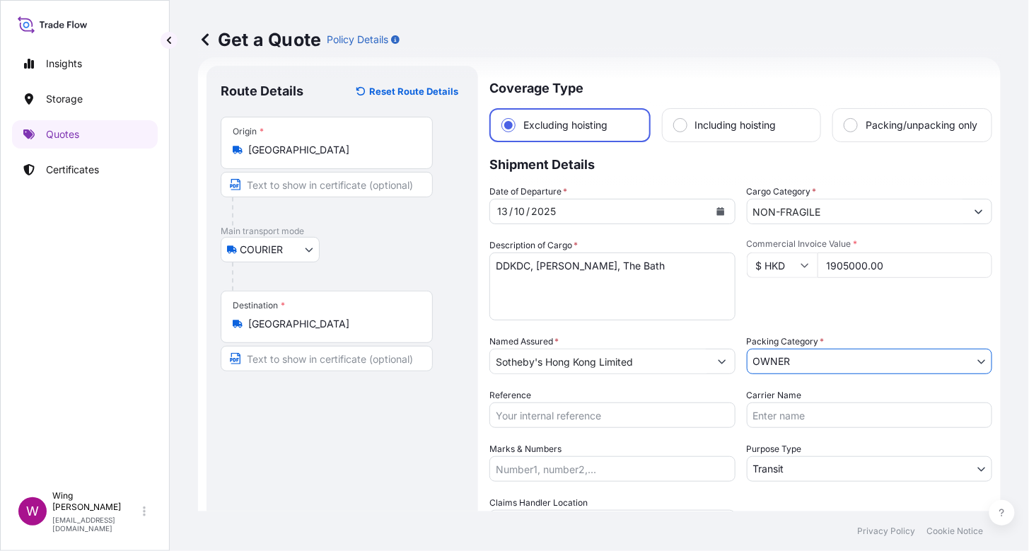
click at [366, 456] on div "Route Details Reset Route Details Place of loading Road / Inland Road / Inland …" at bounding box center [342, 353] width 243 height 547
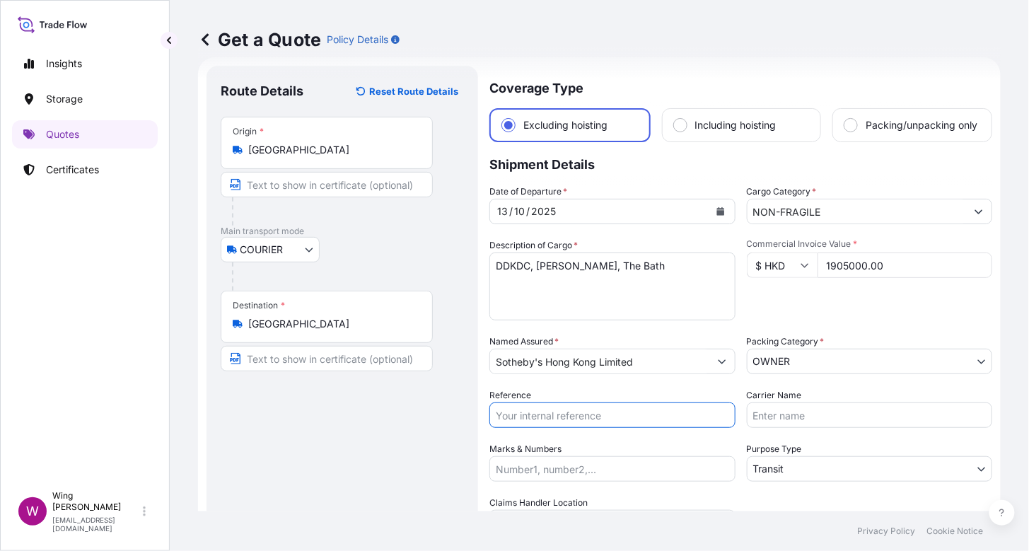
click at [543, 426] on input "Reference" at bounding box center [612, 414] width 246 height 25
paste input "AMIM2511148MEME"
type input "AMIM2511148MEME"
click at [359, 434] on div "Route Details Reset Route Details Place of loading Road / Inland Road / Inland …" at bounding box center [342, 353] width 243 height 547
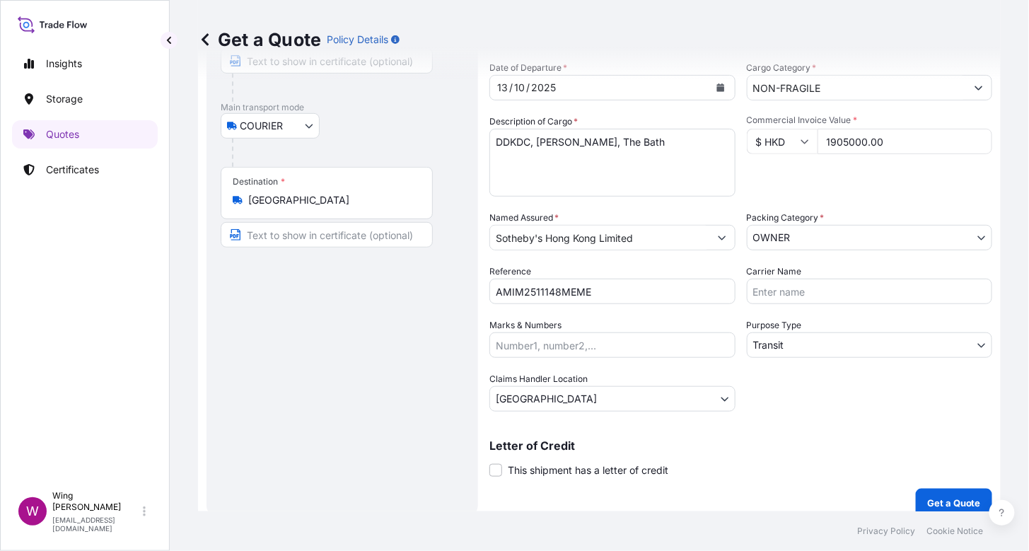
scroll to position [172, 0]
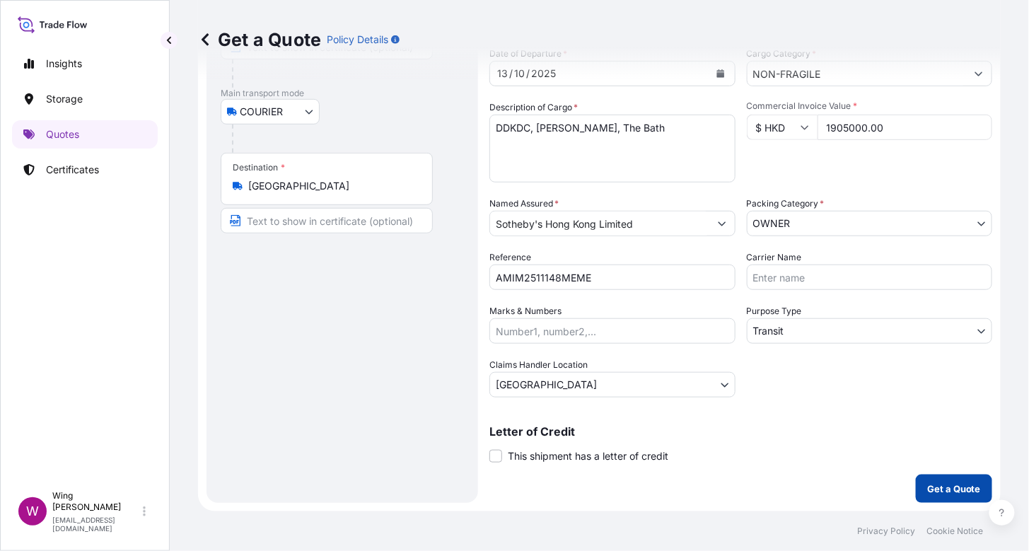
click at [965, 491] on p "Get a Quote" at bounding box center [954, 489] width 54 height 14
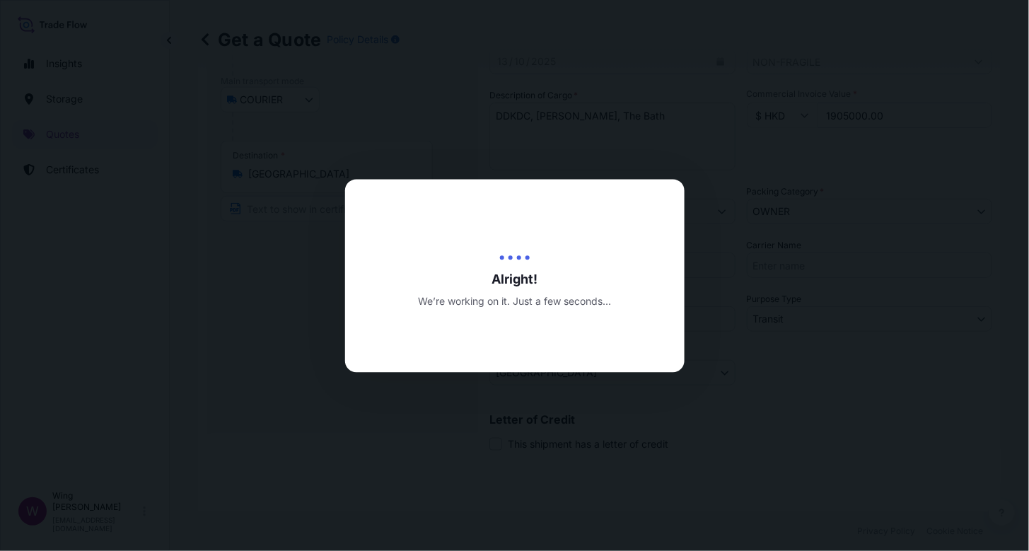
type input "[DATE]"
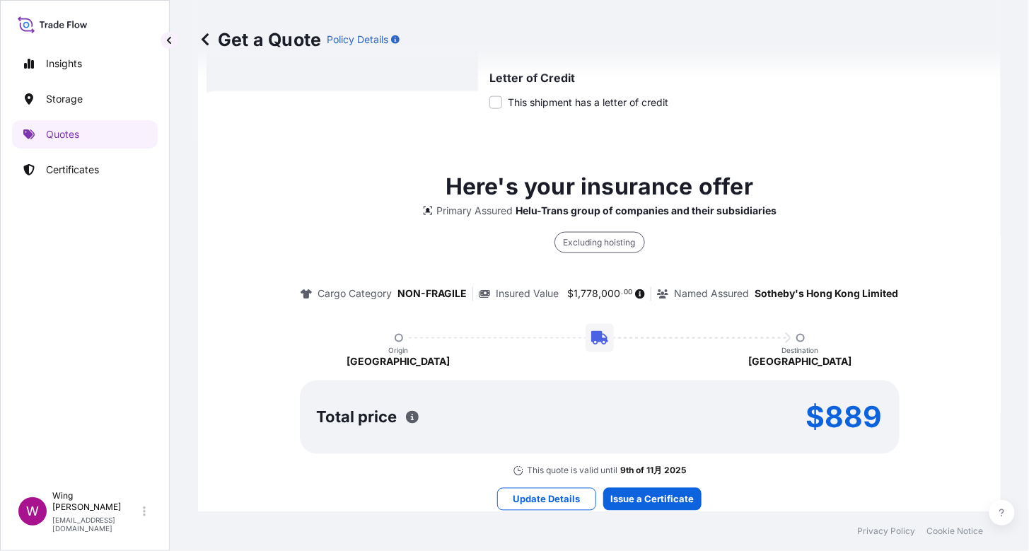
scroll to position [534, 0]
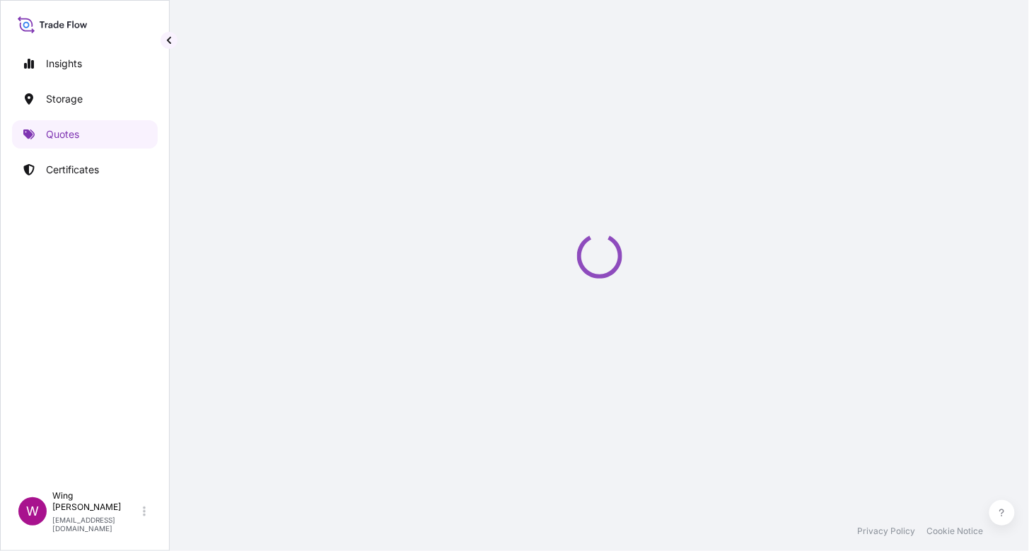
select select "COURIER"
select select "Transit"
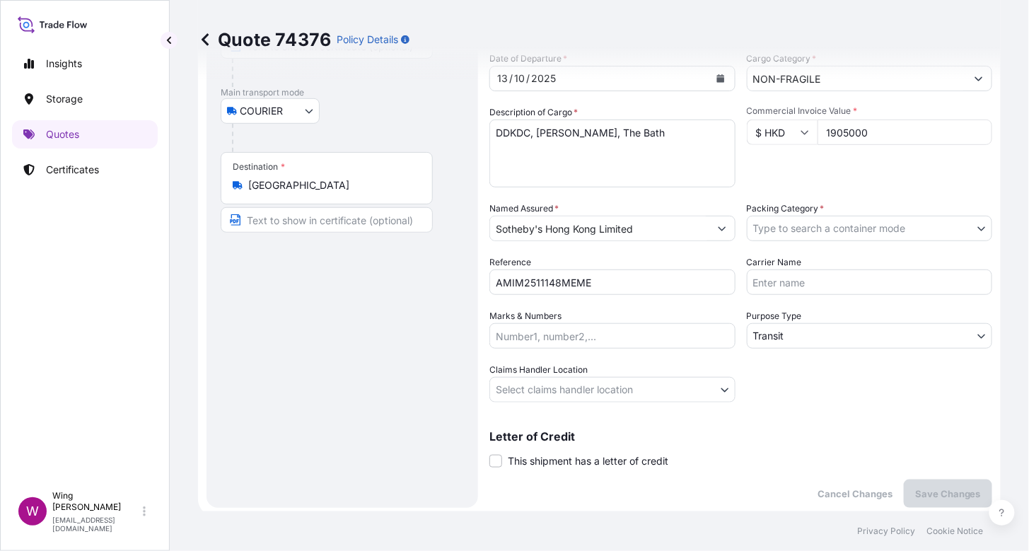
scroll to position [188, 0]
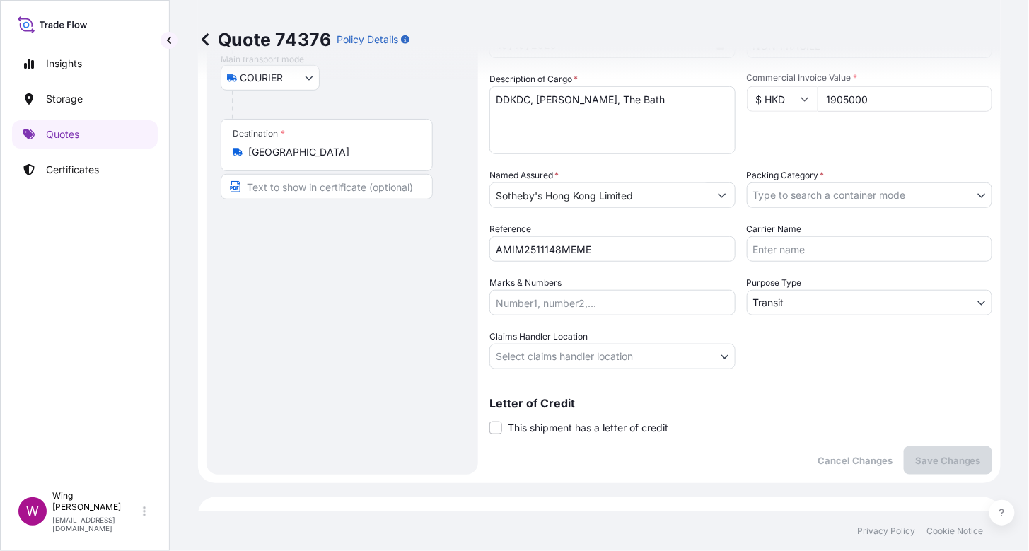
click at [773, 214] on body "Insights Storage Quotes Certificates W Wing Lee [EMAIL_ADDRESS][DOMAIN_NAME] Qu…" at bounding box center [514, 275] width 1029 height 551
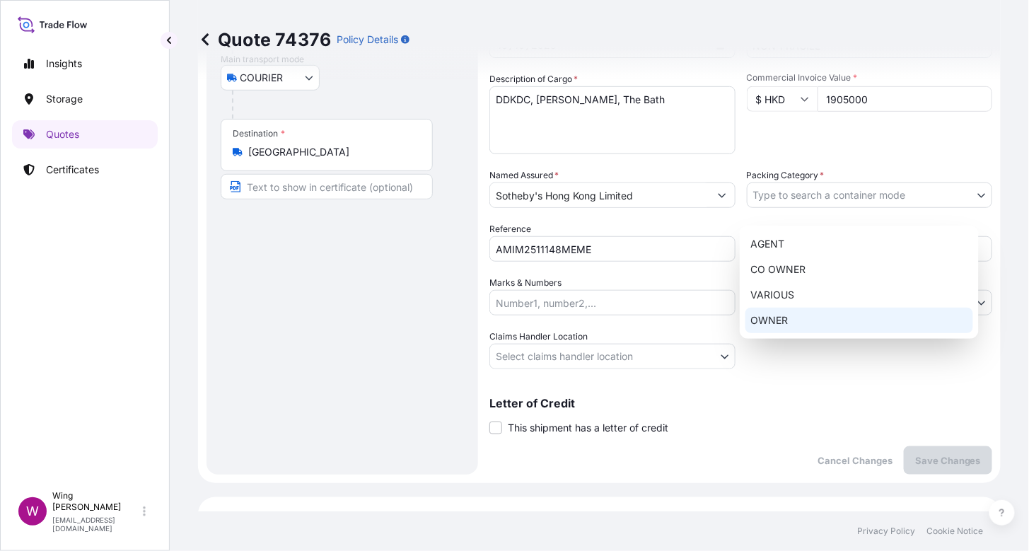
click at [789, 320] on div "OWNER" at bounding box center [859, 320] width 228 height 25
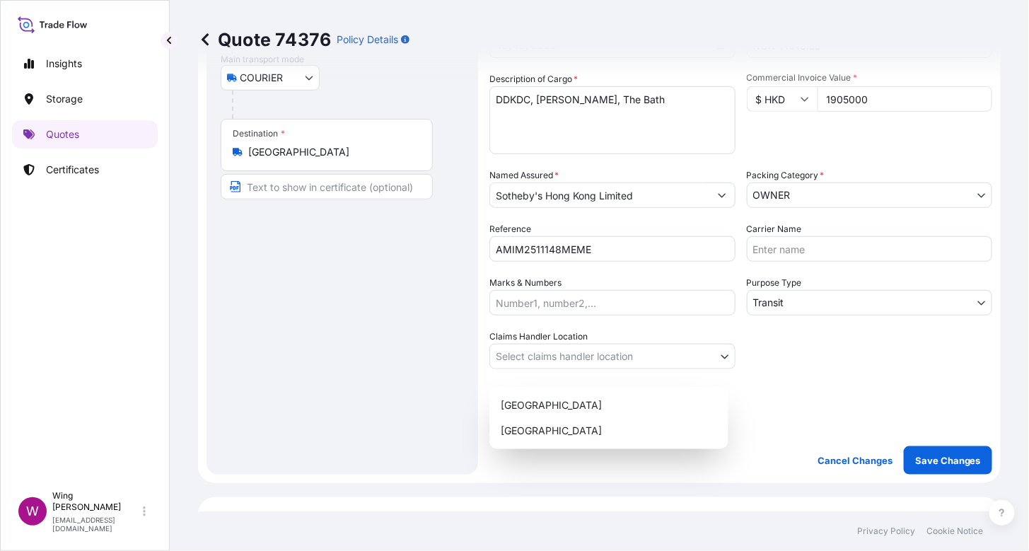
click at [529, 364] on body "Insights Storage Quotes Certificates W Wing Lee [EMAIL_ADDRESS][DOMAIN_NAME] Qu…" at bounding box center [514, 275] width 1029 height 551
click at [523, 405] on div "[GEOGRAPHIC_DATA]" at bounding box center [609, 405] width 228 height 25
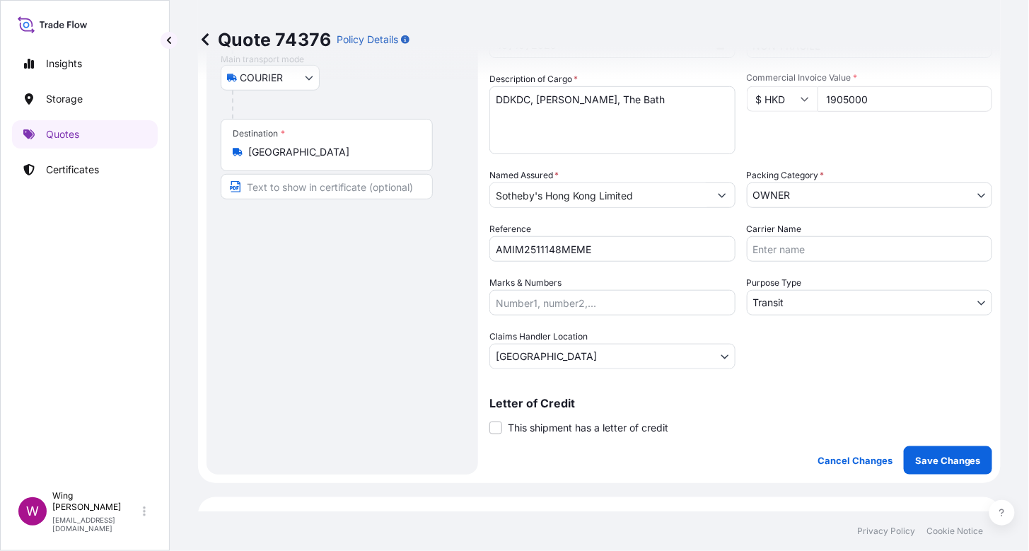
click at [363, 373] on div "Route Details Place of loading Road / [GEOGRAPHIC_DATA] / Inland Origin * [GEOG…" at bounding box center [342, 187] width 243 height 547
click at [924, 466] on p "Save Changes" at bounding box center [948, 460] width 66 height 14
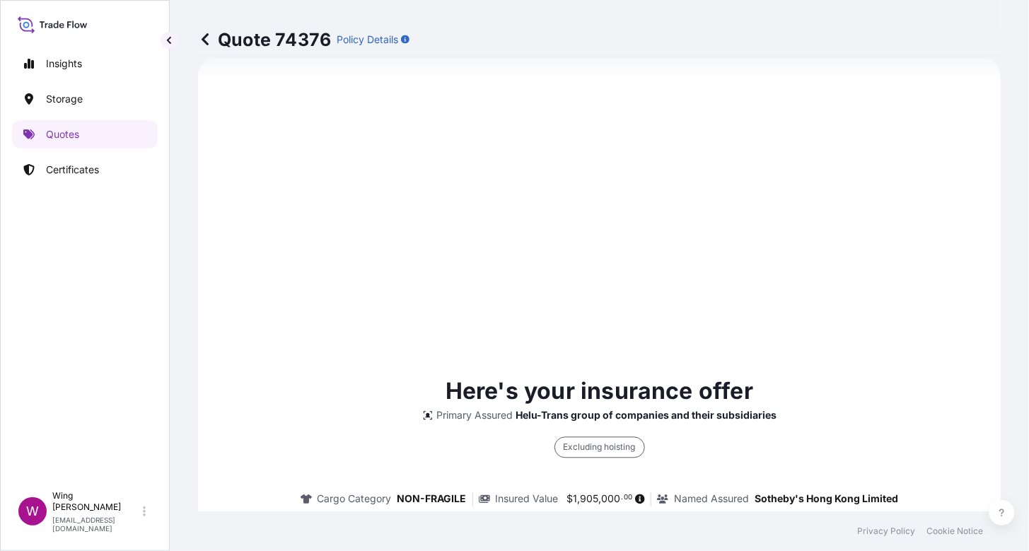
select select "COURIER"
select select "Transit"
select select "[GEOGRAPHIC_DATA]"
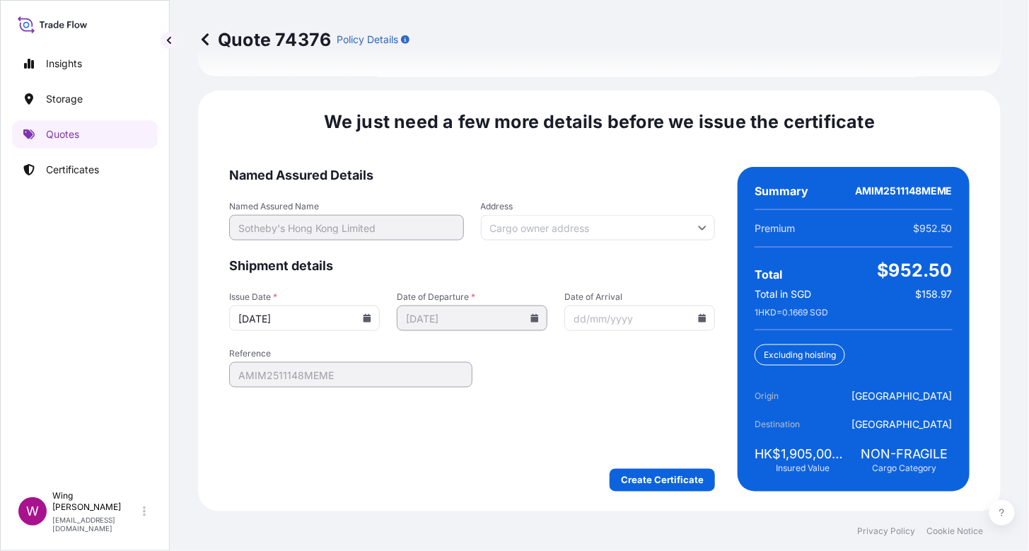
scroll to position [2042, 0]
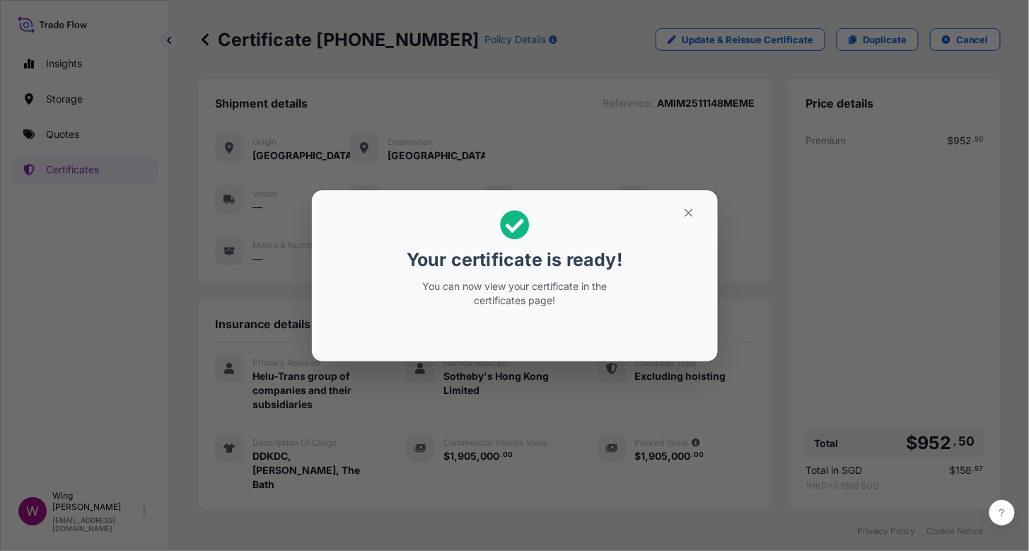
click at [685, 220] on button "button" at bounding box center [688, 213] width 35 height 23
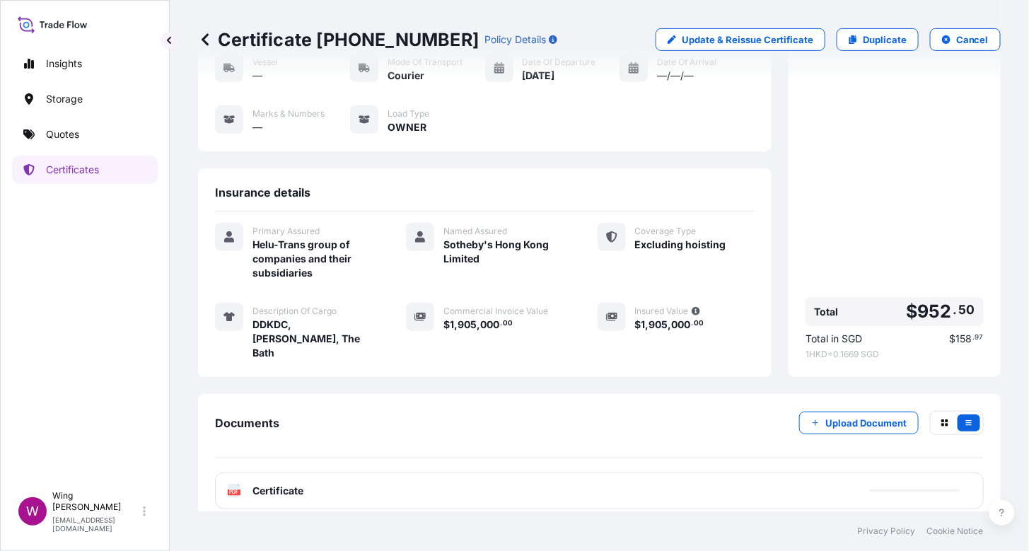
scroll to position [132, 0]
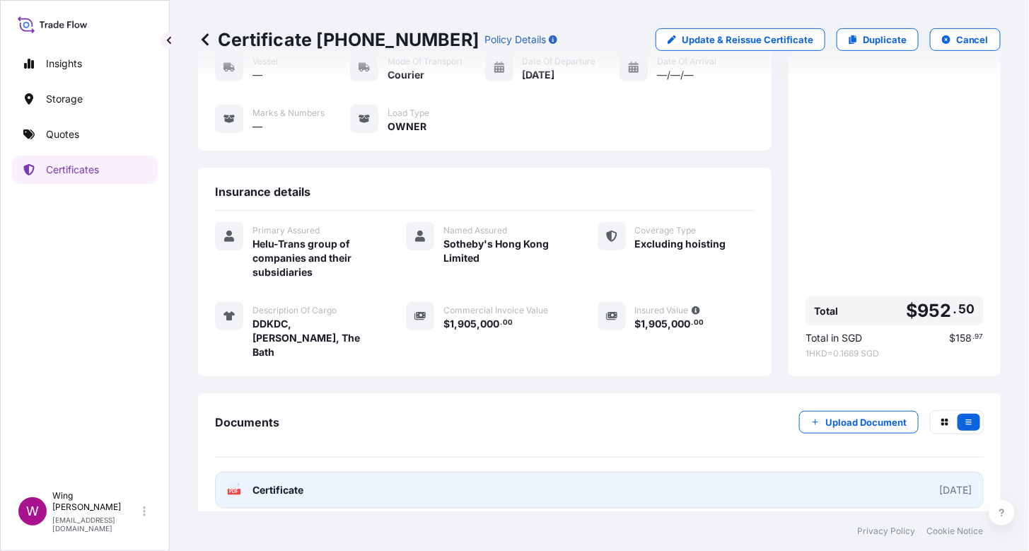
click at [233, 489] on text "PDF" at bounding box center [234, 491] width 9 height 5
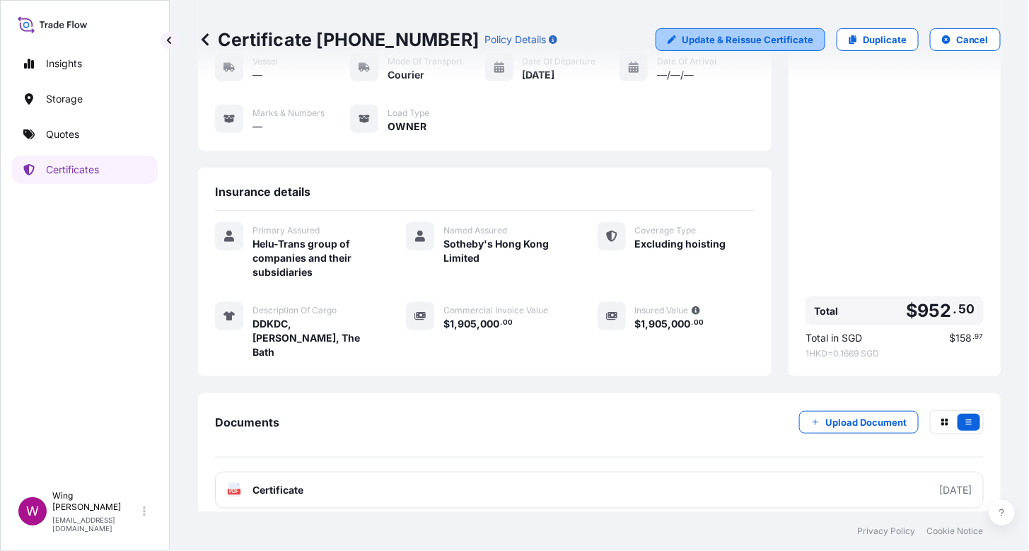
click at [767, 40] on p "Update & Reissue Certificate" at bounding box center [748, 40] width 132 height 14
select select "COURIER"
select select "31504"
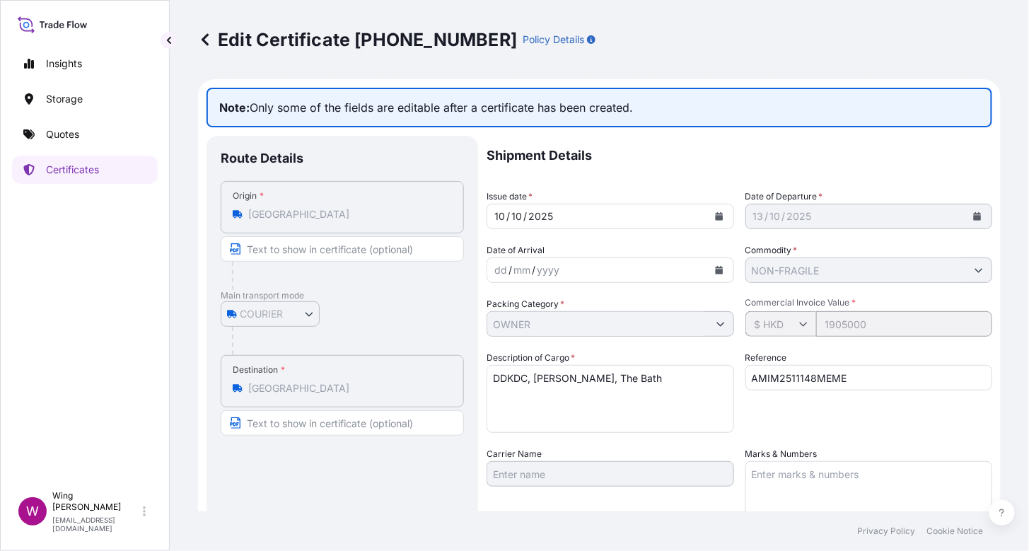
click at [210, 42] on icon at bounding box center [205, 40] width 14 height 14
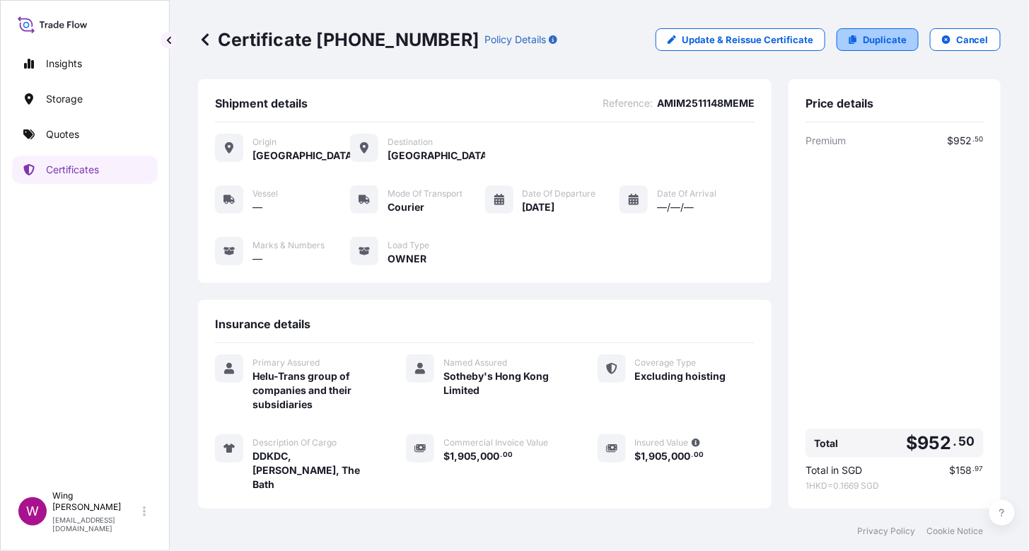
click at [863, 35] on p "Duplicate" at bounding box center [885, 40] width 44 height 14
select select "COURIER"
select select "Transit"
select select "[GEOGRAPHIC_DATA]"
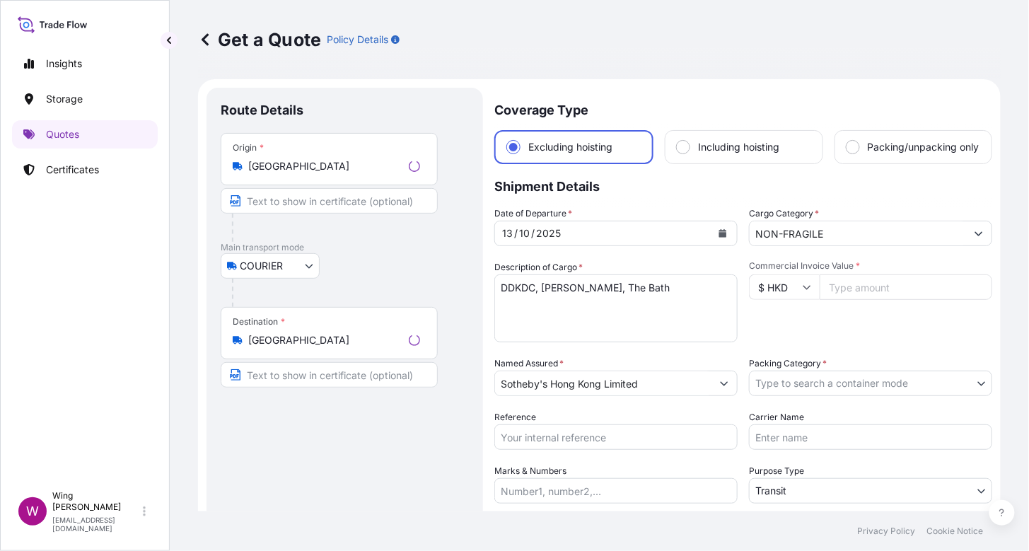
scroll to position [22, 0]
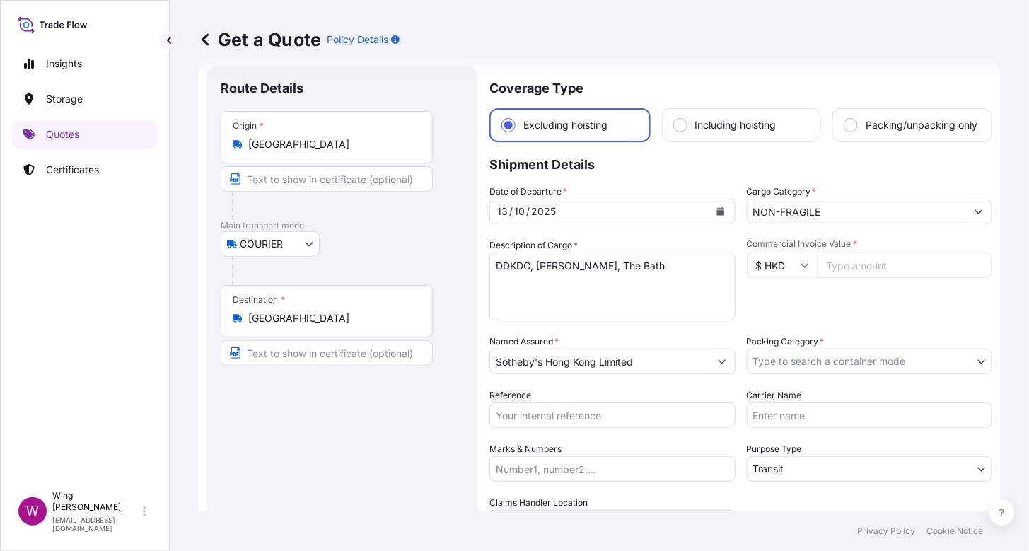
click at [204, 42] on icon at bounding box center [205, 39] width 7 height 12
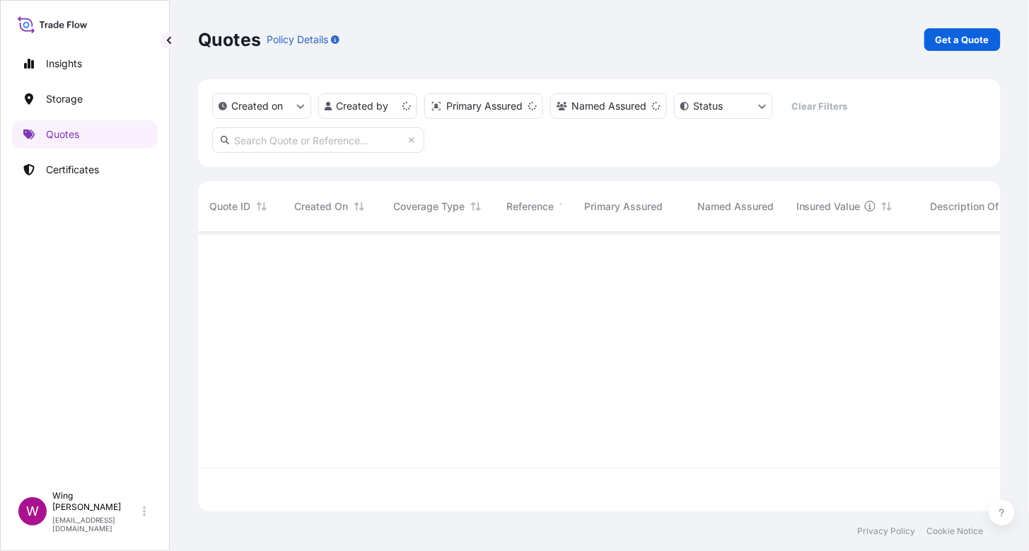
scroll to position [274, 789]
click at [168, 48] on button "button" at bounding box center [169, 40] width 17 height 17
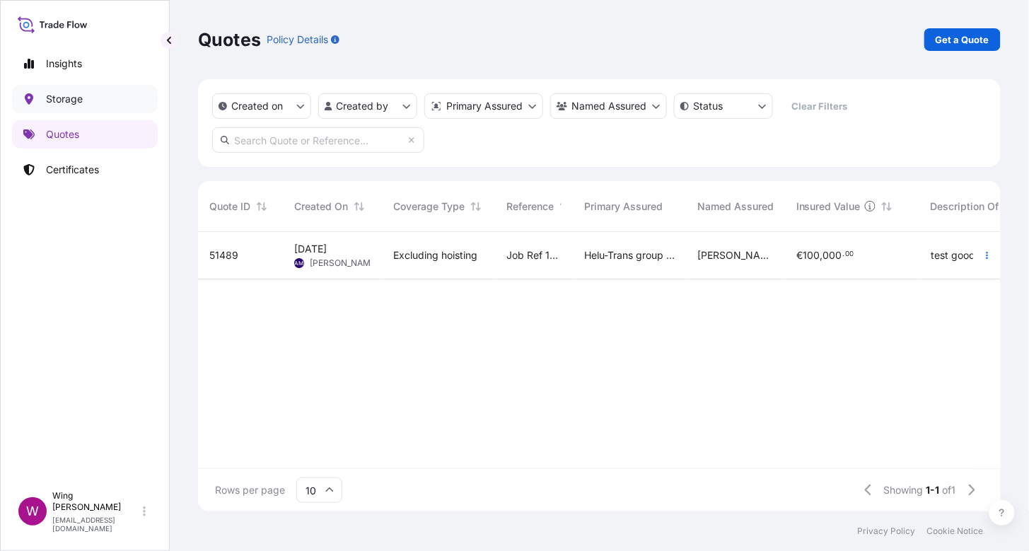
scroll to position [14, 14]
click at [53, 170] on p "Certificates" at bounding box center [72, 170] width 53 height 14
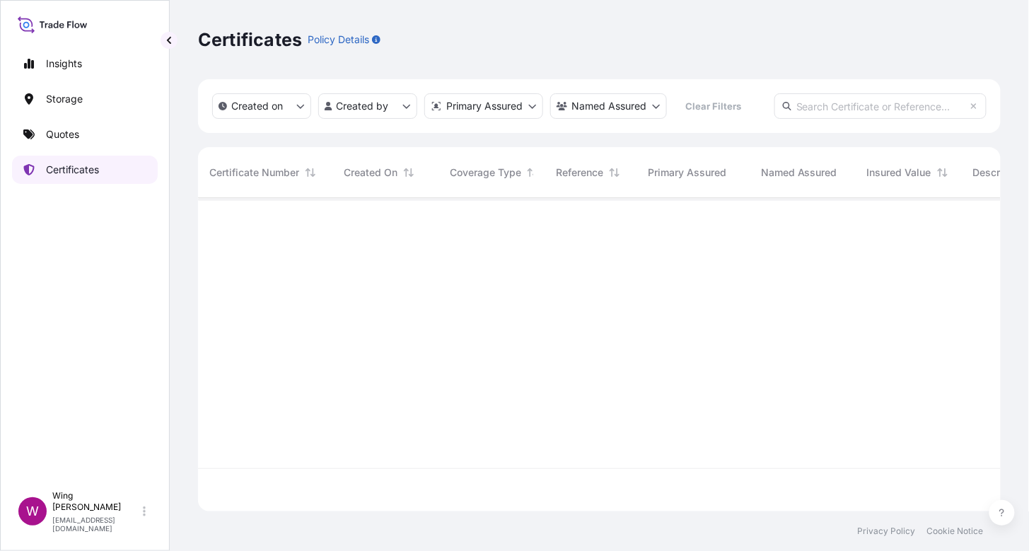
scroll to position [307, 789]
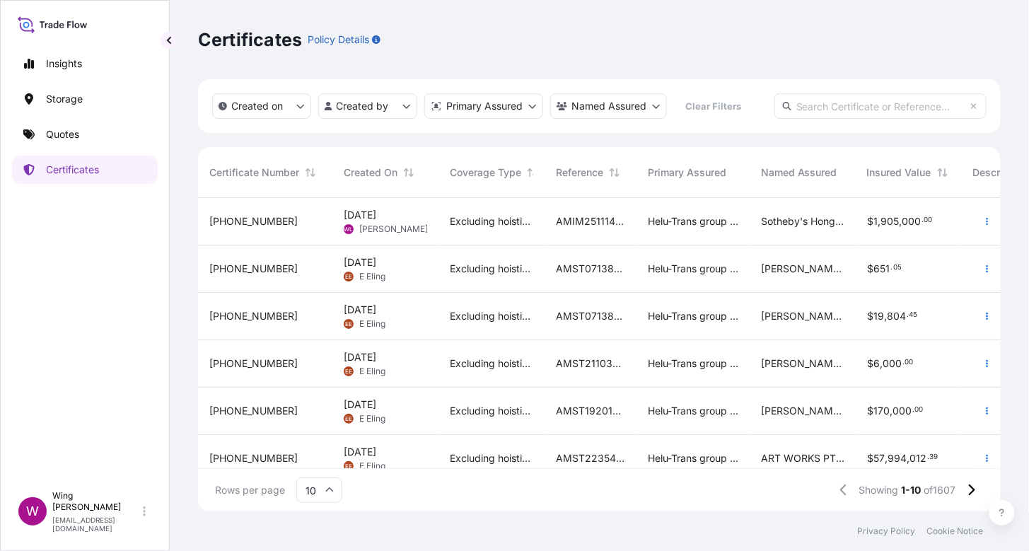
click at [387, 223] on span "[PERSON_NAME]" at bounding box center [393, 228] width 69 height 11
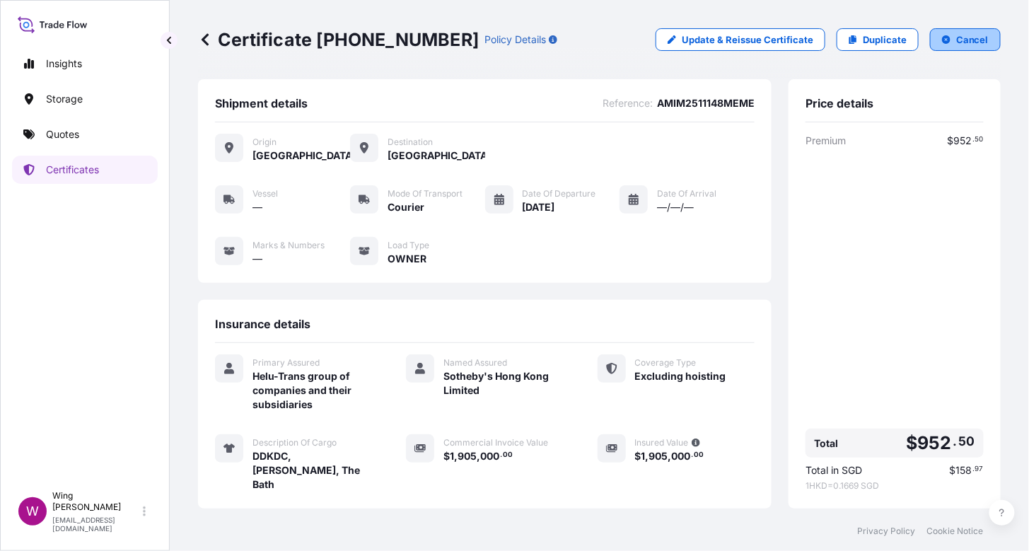
click at [956, 37] on p "Cancel" at bounding box center [972, 40] width 33 height 14
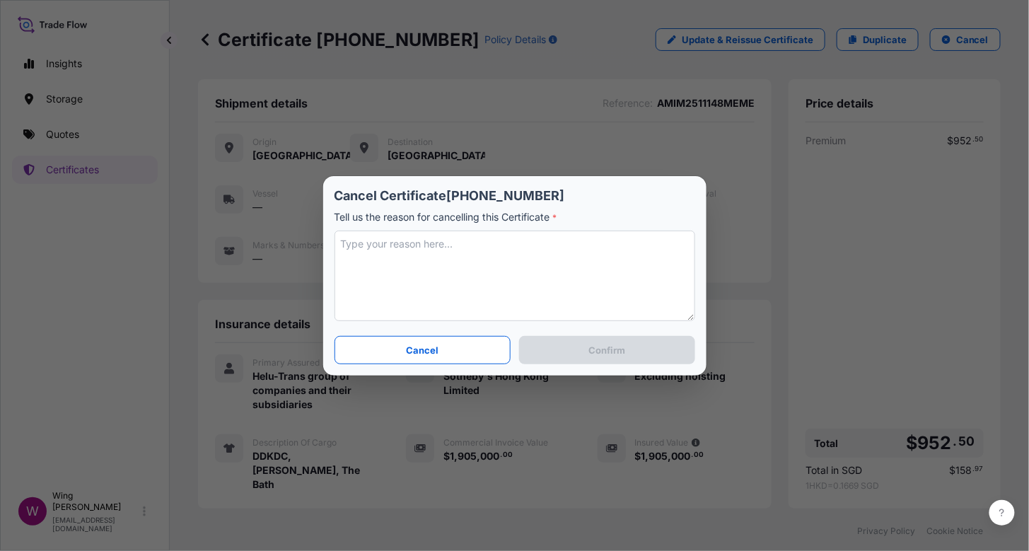
click at [448, 276] on textarea at bounding box center [515, 276] width 361 height 91
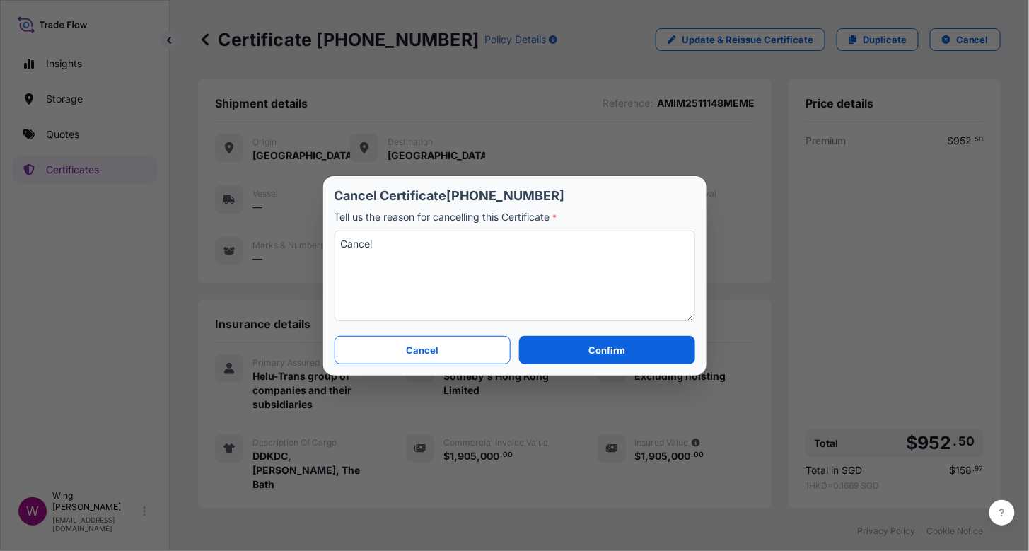
type textarea "Cancel"
click at [631, 345] on button "Confirm" at bounding box center [606, 350] width 175 height 28
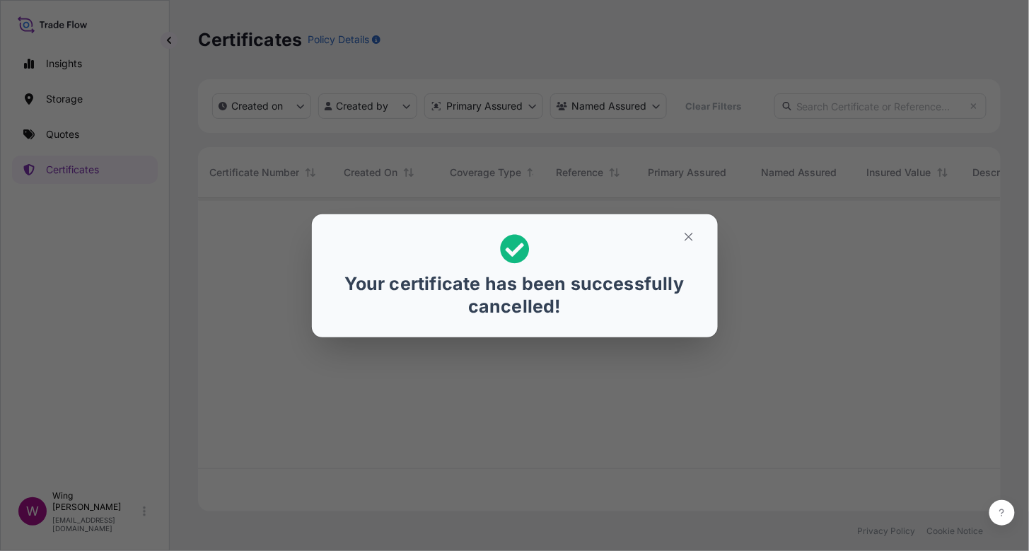
scroll to position [307, 789]
click at [685, 237] on button "button" at bounding box center [688, 237] width 35 height 23
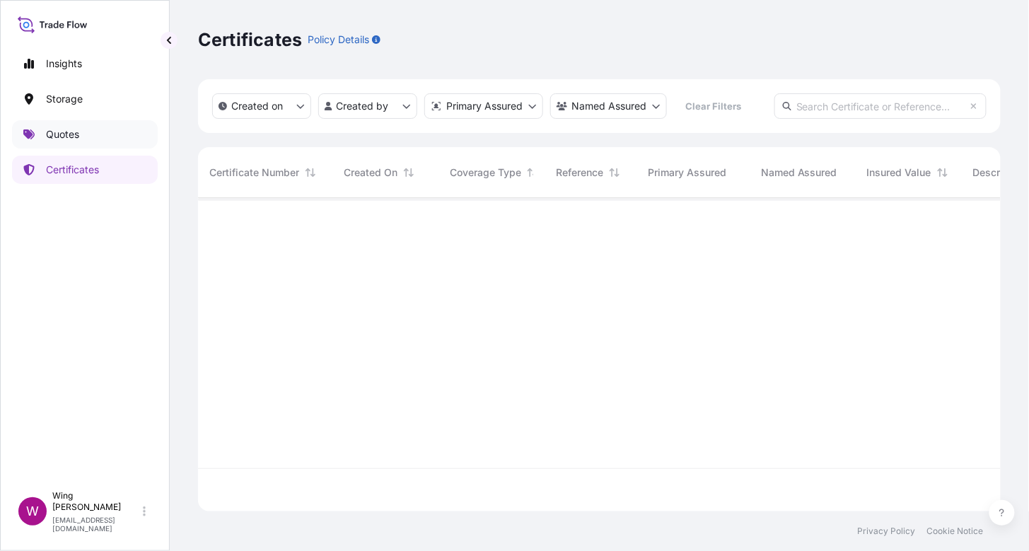
click at [52, 136] on p "Quotes" at bounding box center [62, 134] width 33 height 14
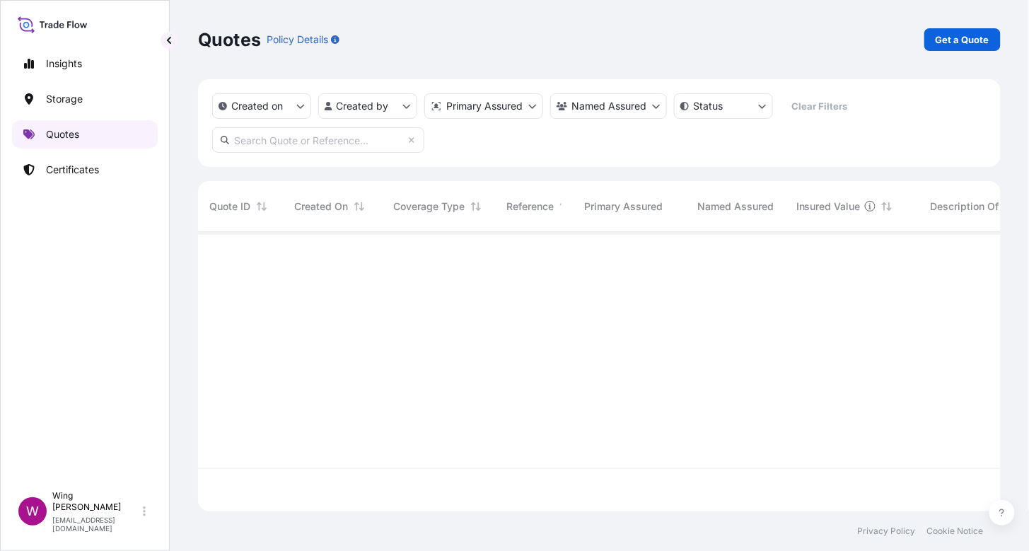
scroll to position [274, 789]
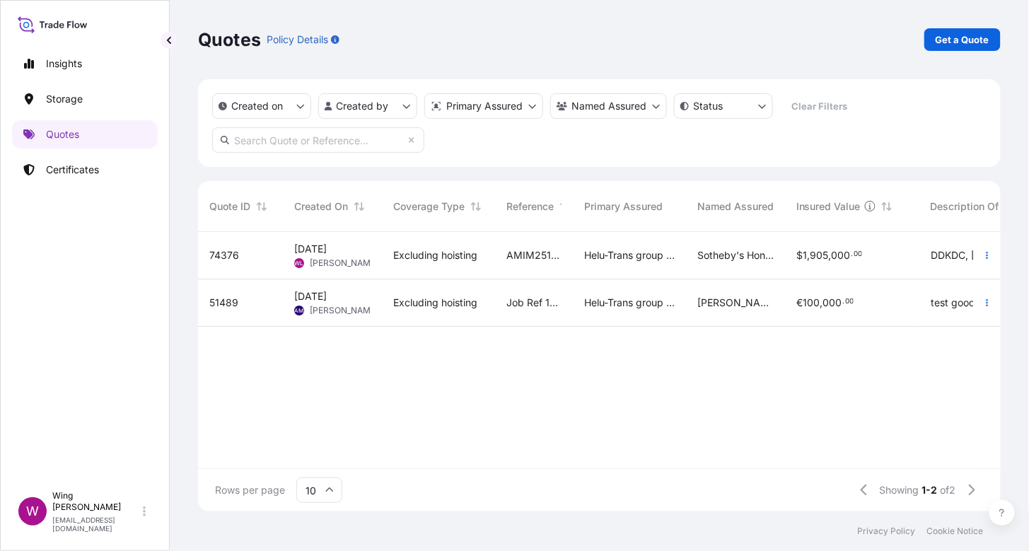
click at [327, 255] on span "[DATE]" at bounding box center [310, 249] width 33 height 14
select select "COURIER"
select select "Transit"
select select "[GEOGRAPHIC_DATA]"
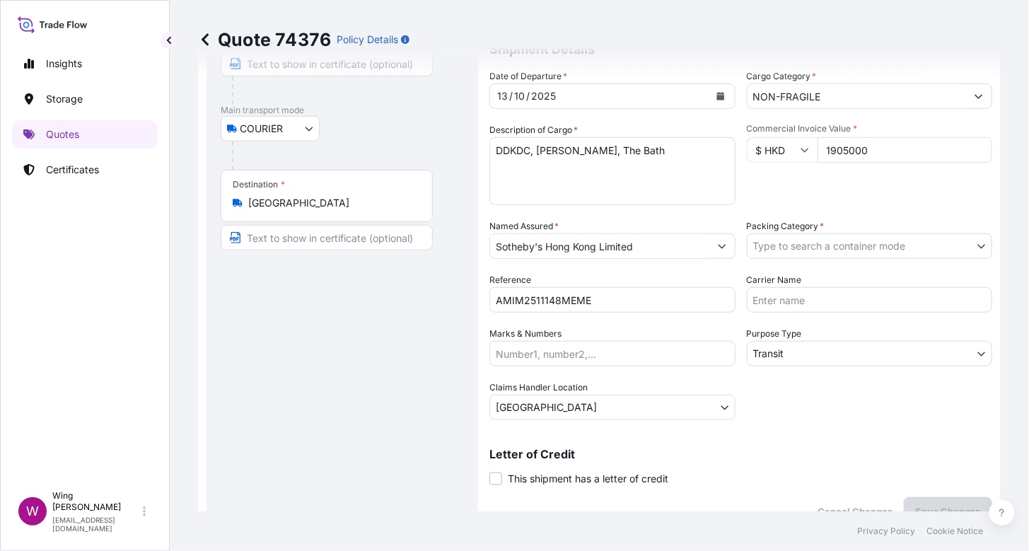
scroll to position [188, 0]
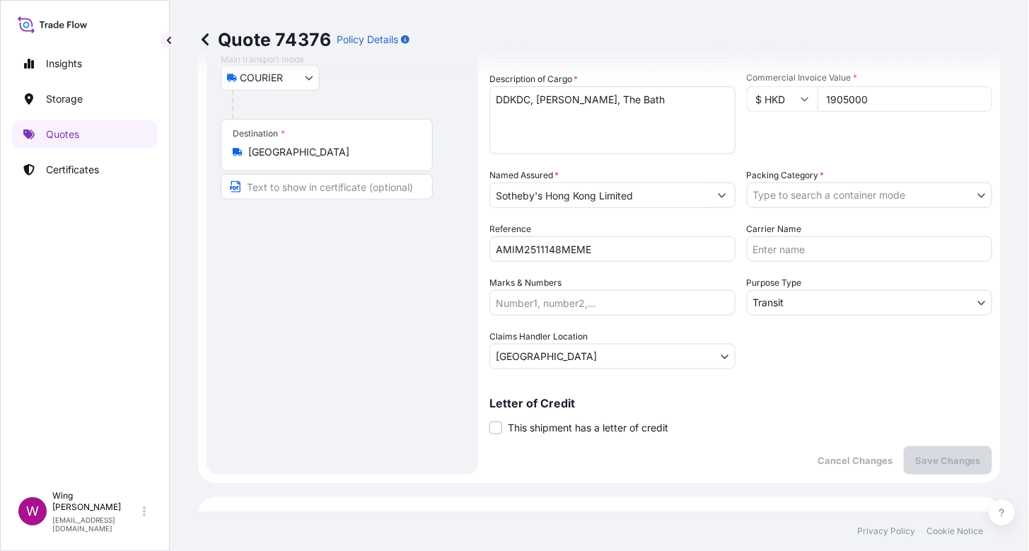
click at [801, 215] on body "Insights Storage Quotes Certificates W Wing Lee [EMAIL_ADDRESS][DOMAIN_NAME] Qu…" at bounding box center [514, 275] width 1029 height 551
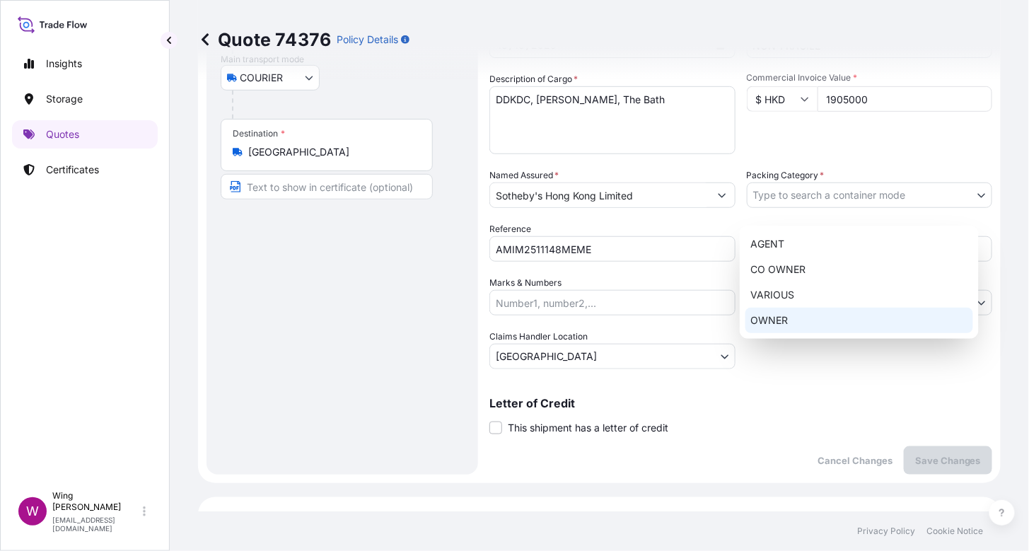
click at [799, 313] on div "OWNER" at bounding box center [859, 320] width 228 height 25
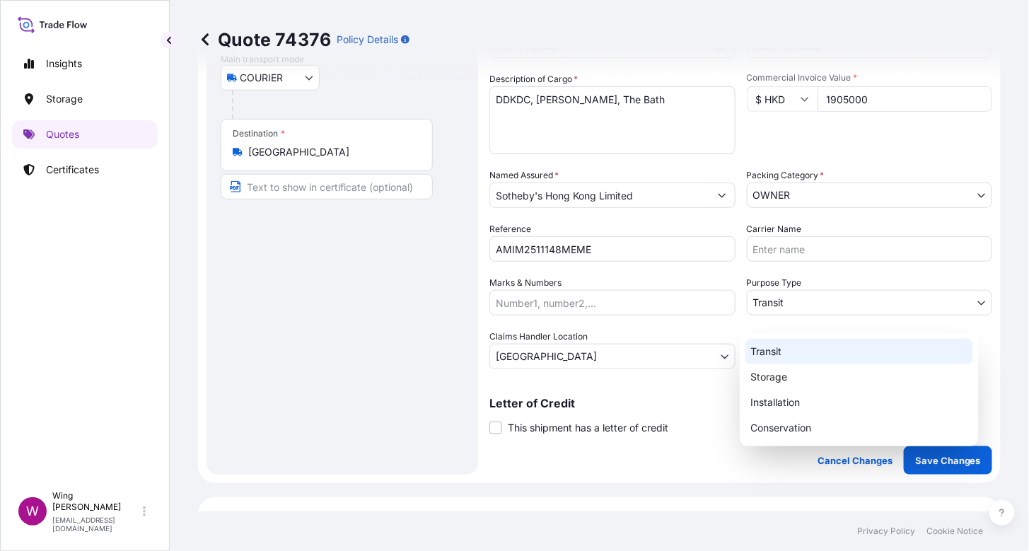
click at [788, 318] on body "Insights Storage Quotes Certificates W Wing Lee [EMAIL_ADDRESS][DOMAIN_NAME] Qu…" at bounding box center [514, 275] width 1029 height 551
click at [784, 351] on div "Transit" at bounding box center [859, 351] width 228 height 25
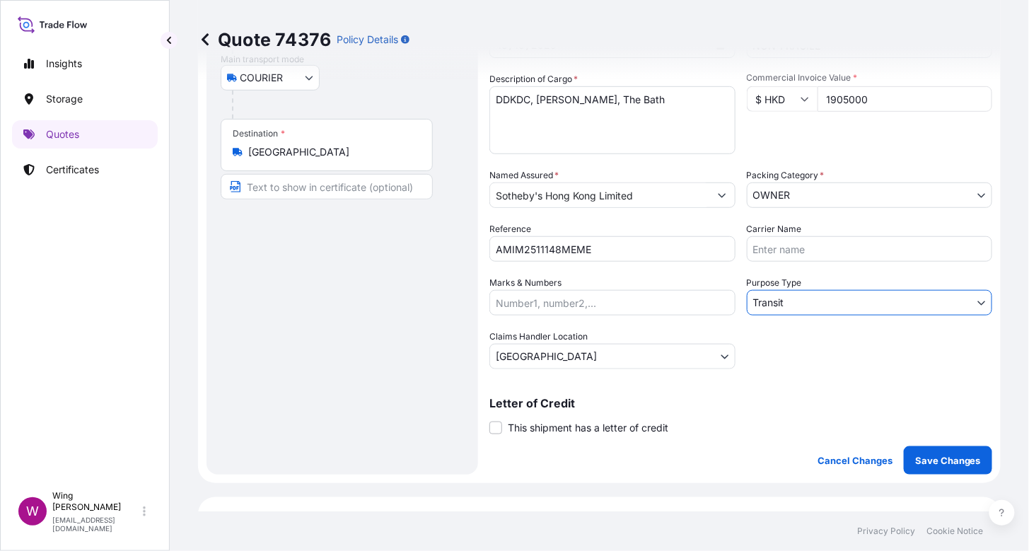
click at [375, 360] on div "Route Details Place of loading Road / [GEOGRAPHIC_DATA] / Inland Origin * [GEOG…" at bounding box center [342, 187] width 243 height 547
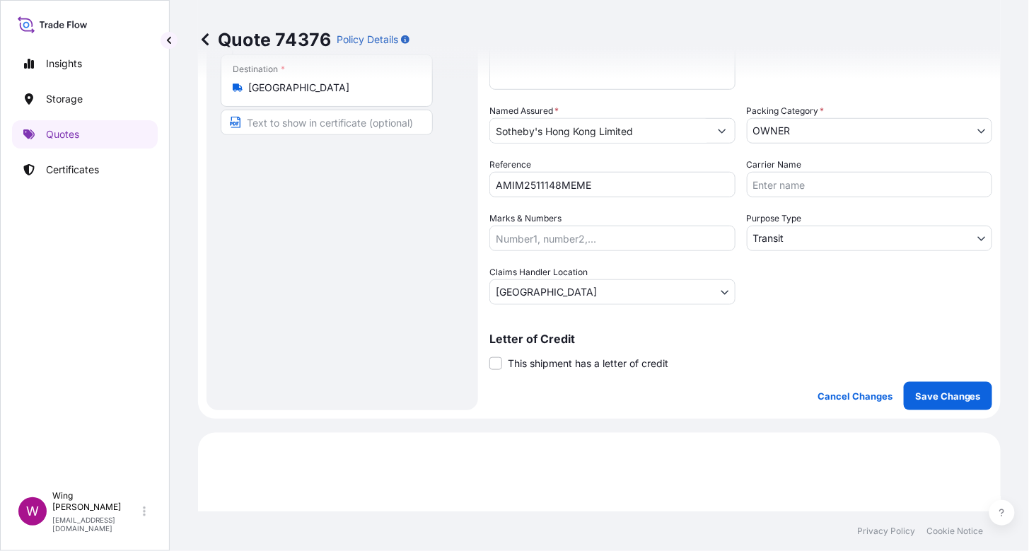
scroll to position [282, 0]
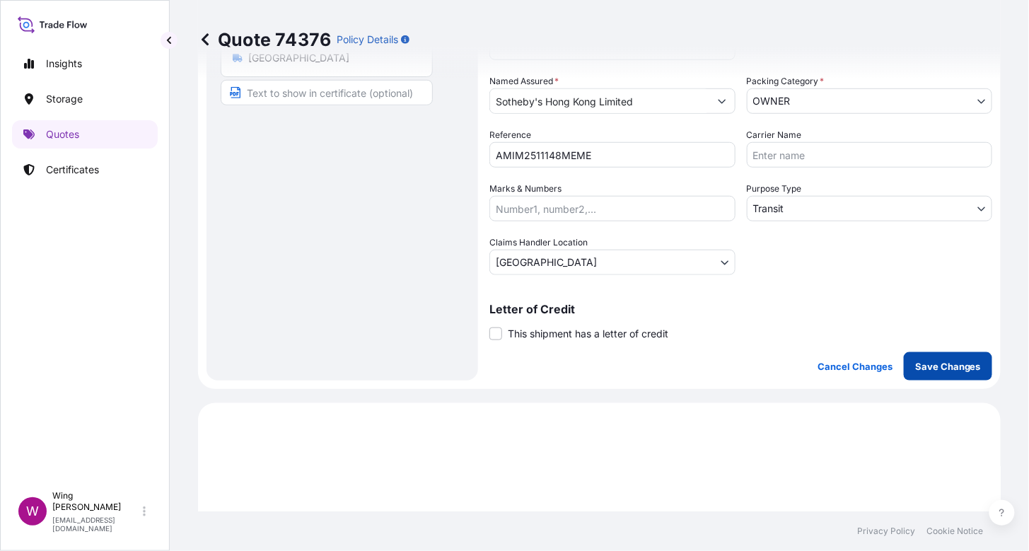
click at [919, 373] on p "Save Changes" at bounding box center [948, 366] width 66 height 14
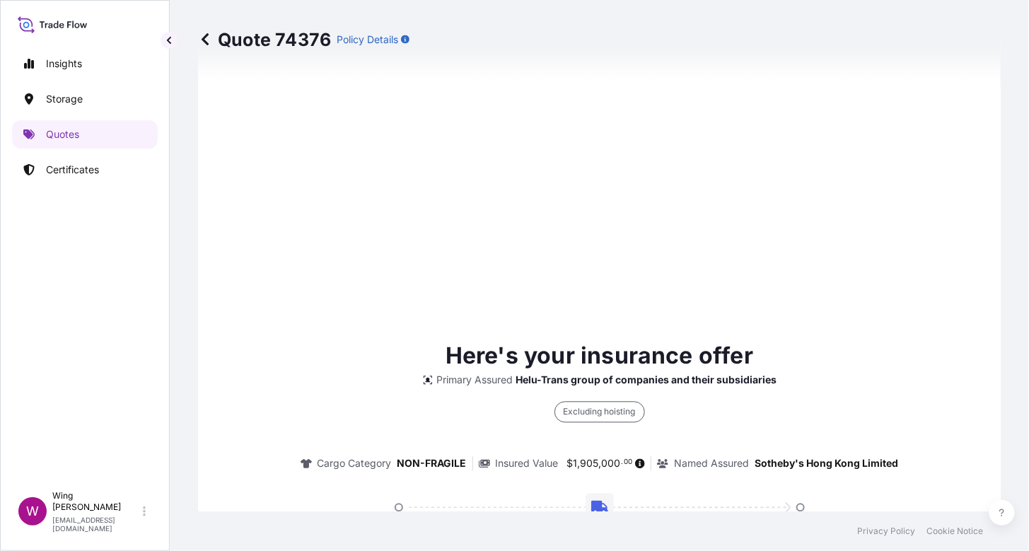
select select "COURIER"
select select "Transit"
select select "[GEOGRAPHIC_DATA]"
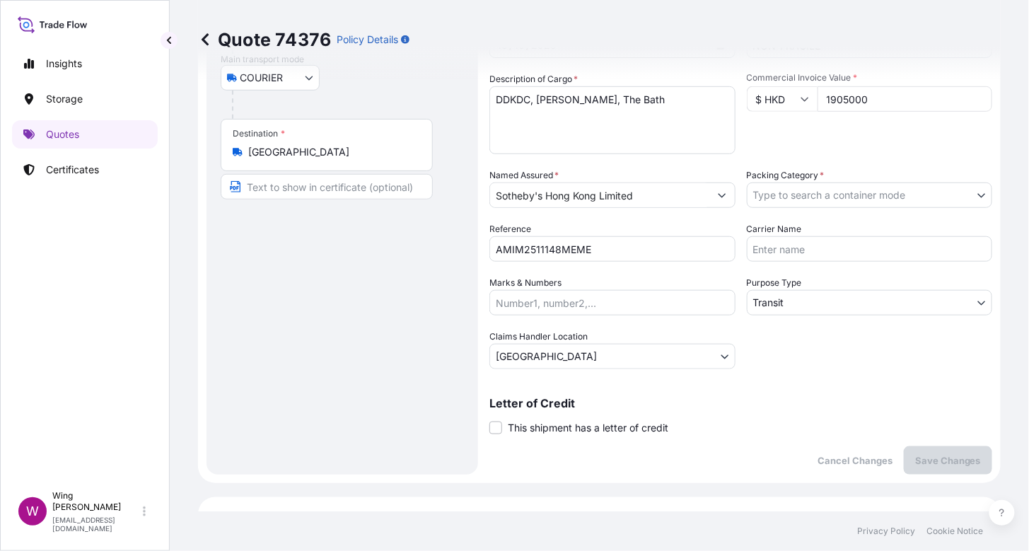
scroll to position [0, 0]
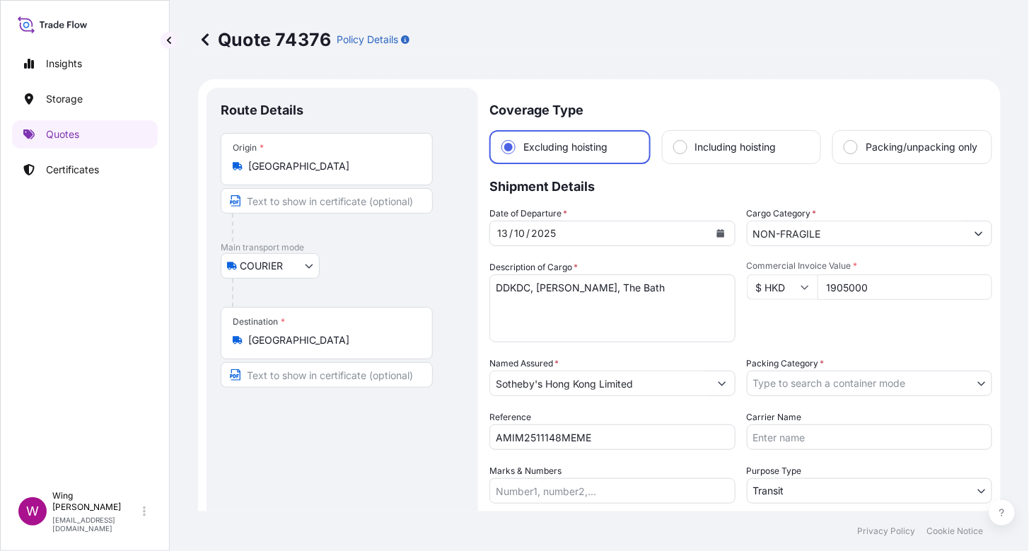
click at [795, 397] on body "Insights Storage Quotes Certificates W Wing Lee [EMAIL_ADDRESS][DOMAIN_NAME] Qu…" at bounding box center [514, 275] width 1029 height 551
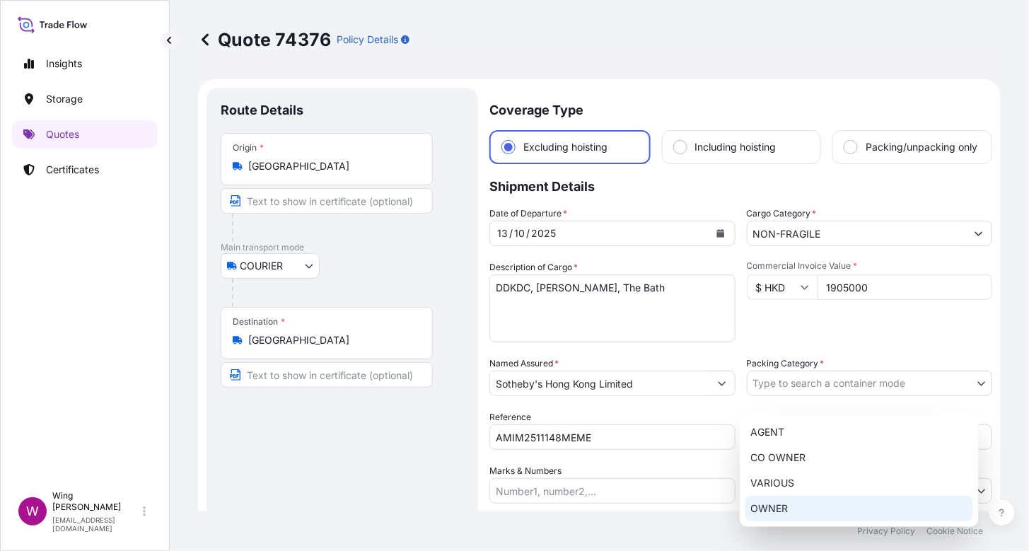
click at [782, 509] on div "OWNER" at bounding box center [859, 508] width 228 height 25
click at [291, 457] on div "Route Details Place of loading Road / [GEOGRAPHIC_DATA] / Inland Origin * [GEOG…" at bounding box center [342, 375] width 243 height 547
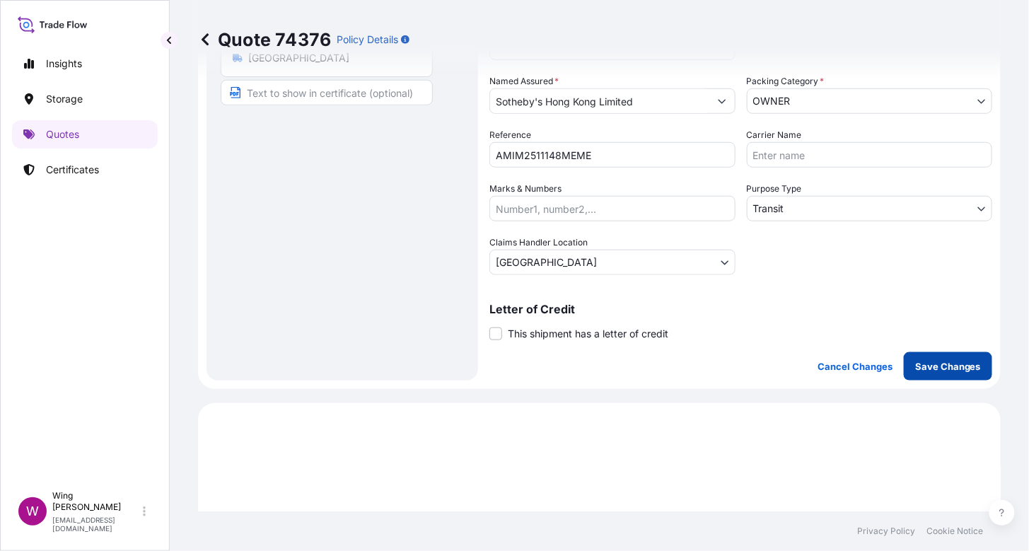
click at [917, 373] on p "Save Changes" at bounding box center [948, 366] width 66 height 14
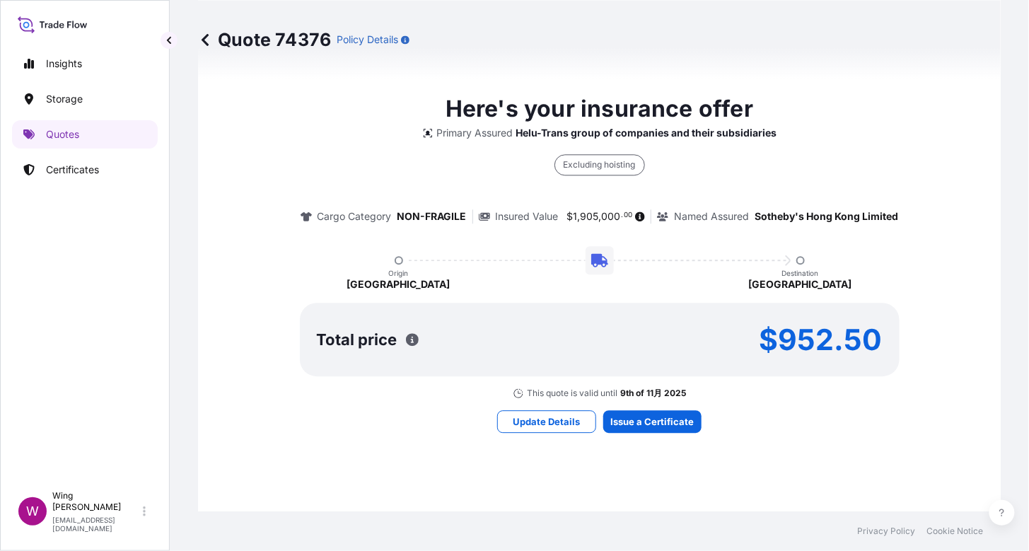
select select "COURIER"
select select "Transit"
select select "[GEOGRAPHIC_DATA]"
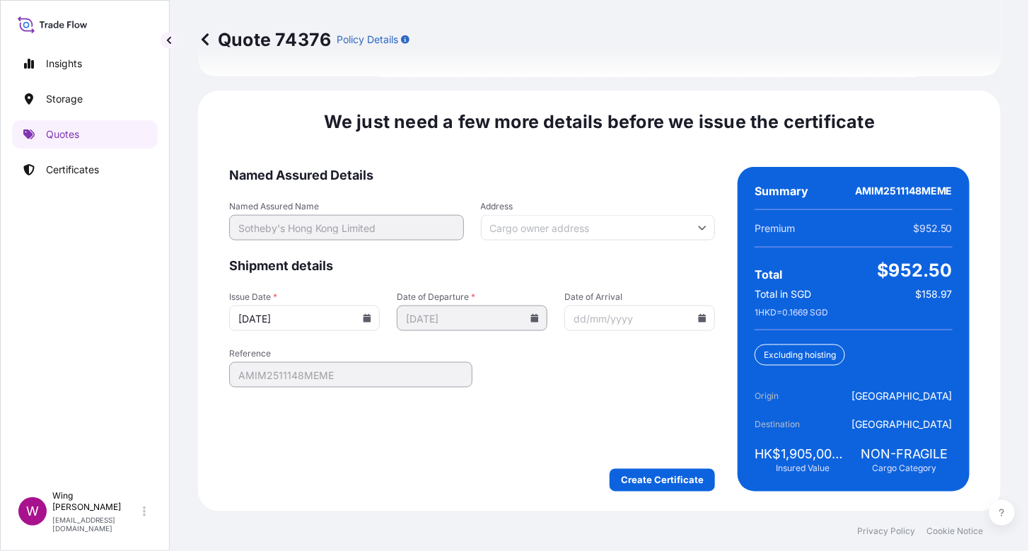
scroll to position [2042, 0]
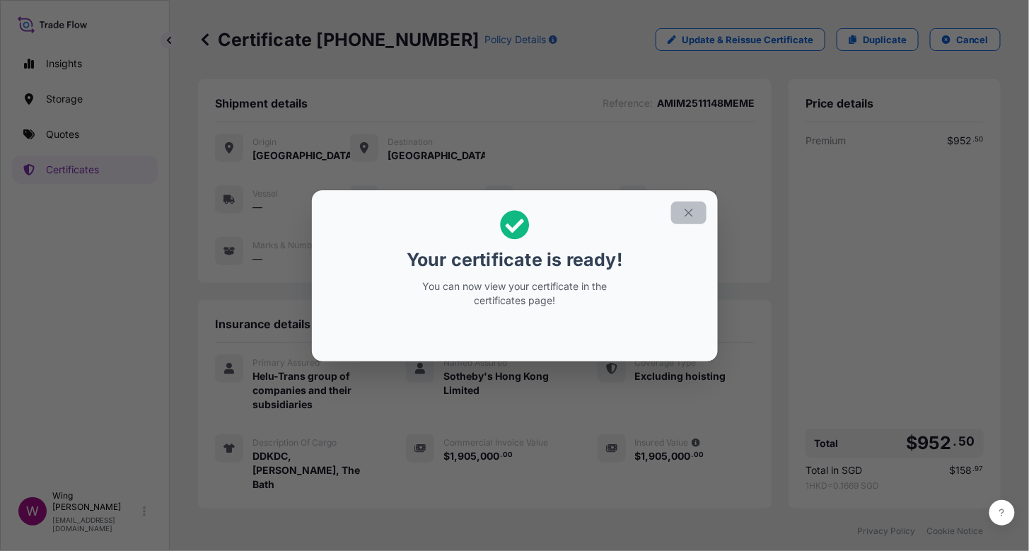
click at [683, 209] on icon "button" at bounding box center [688, 213] width 13 height 13
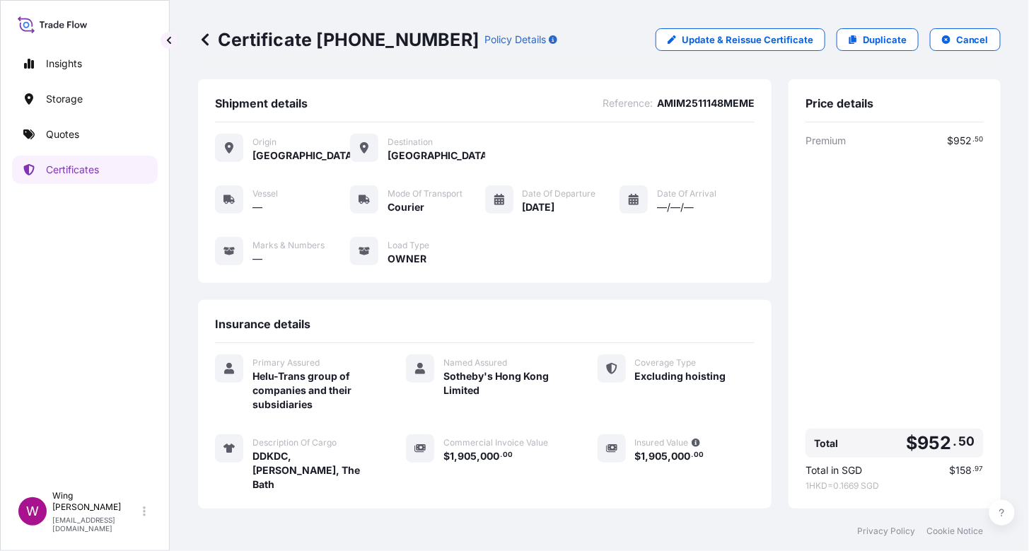
click at [569, 99] on div "Shipment details Reference : AMIM2511148MEME" at bounding box center [485, 109] width 540 height 26
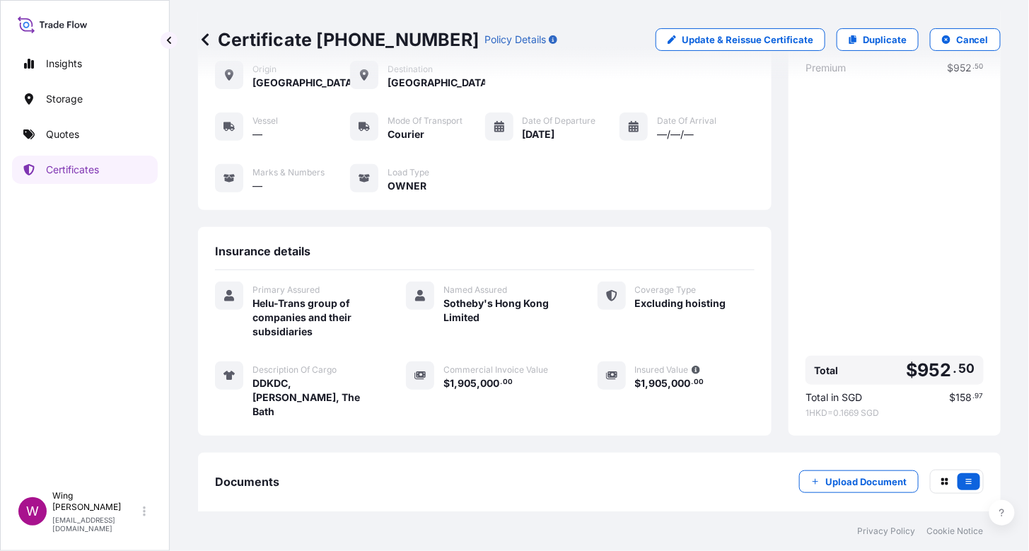
scroll to position [132, 0]
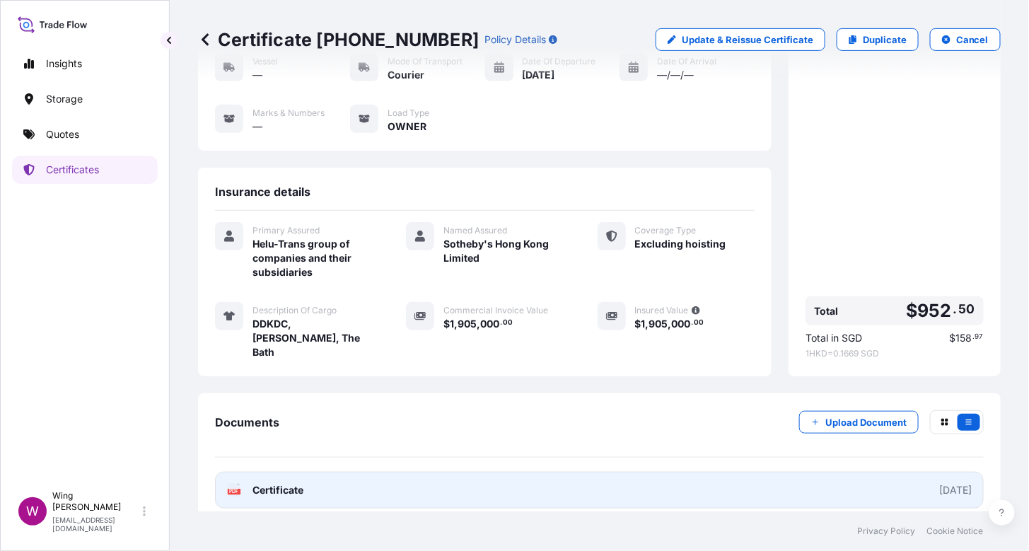
click at [231, 483] on icon at bounding box center [234, 490] width 12 height 14
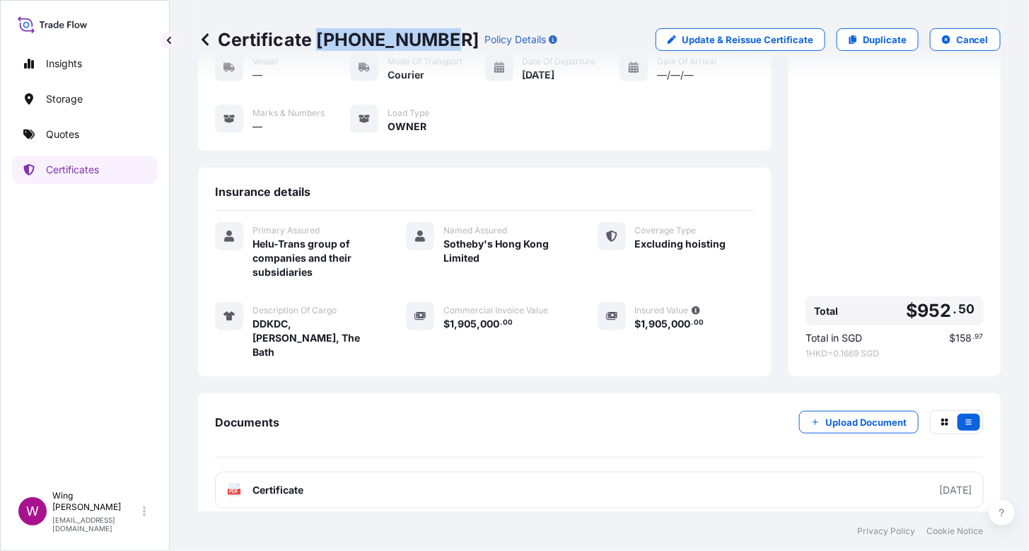
drag, startPoint x: 440, startPoint y: 34, endPoint x: 320, endPoint y: 30, distance: 119.6
click at [320, 30] on p "Certificate [PHONE_NUMBER]" at bounding box center [338, 39] width 281 height 23
copy p "[PHONE_NUMBER]"
